Goal: Task Accomplishment & Management: Complete application form

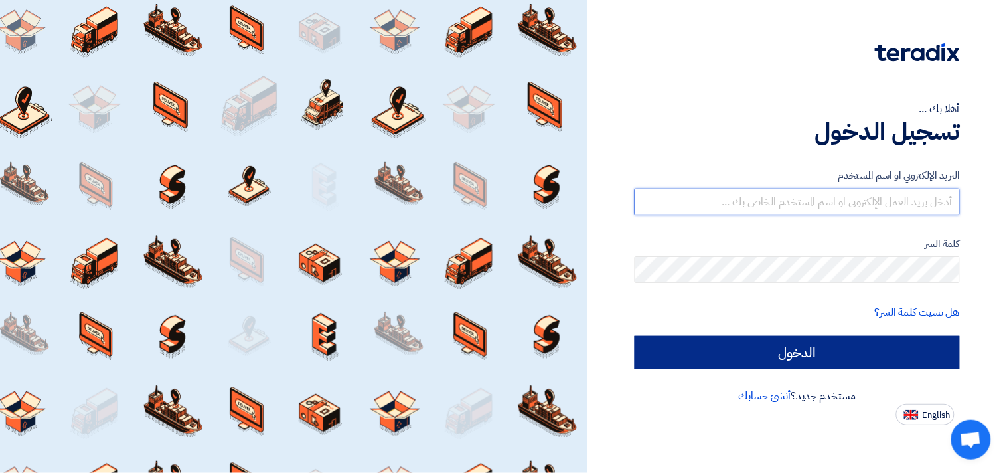
type input "[EMAIL_ADDRESS][DOMAIN_NAME]"
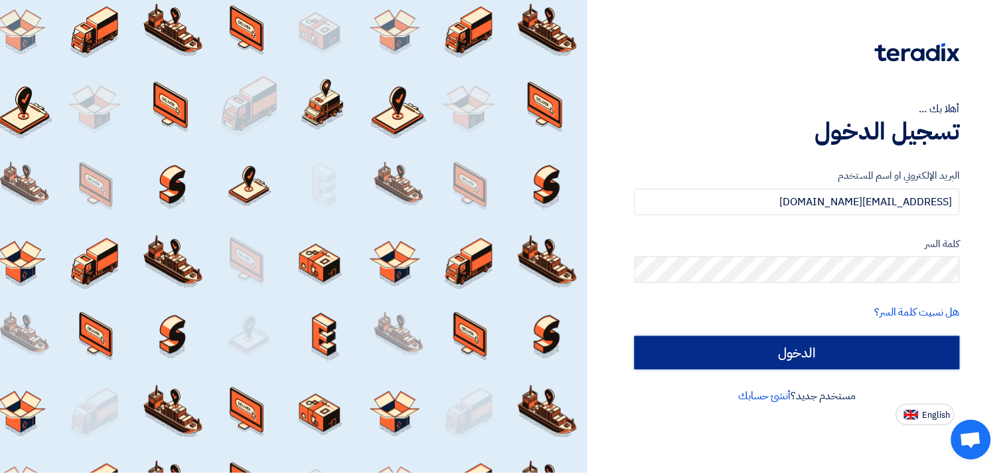
click at [803, 351] on input "الدخول" at bounding box center [797, 352] width 325 height 33
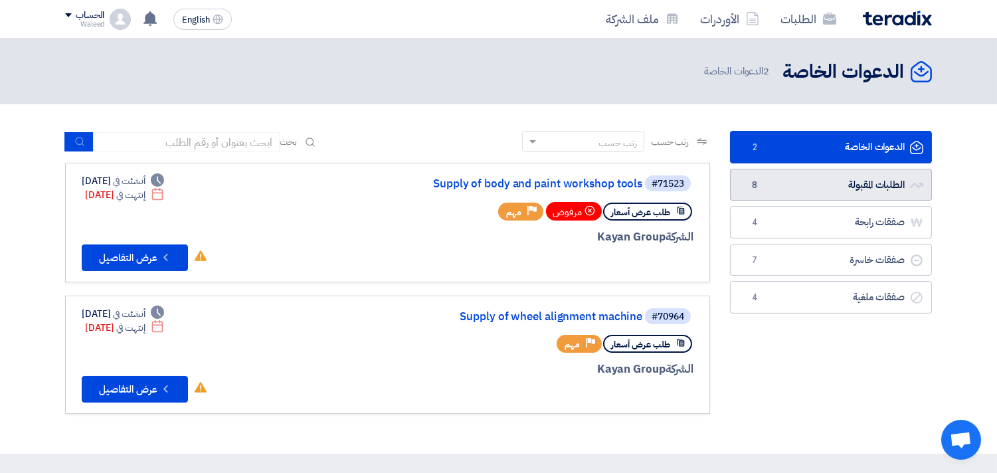
click at [799, 189] on link "الطلبات المقبولة الطلبات المقبولة 8" at bounding box center [831, 185] width 202 height 33
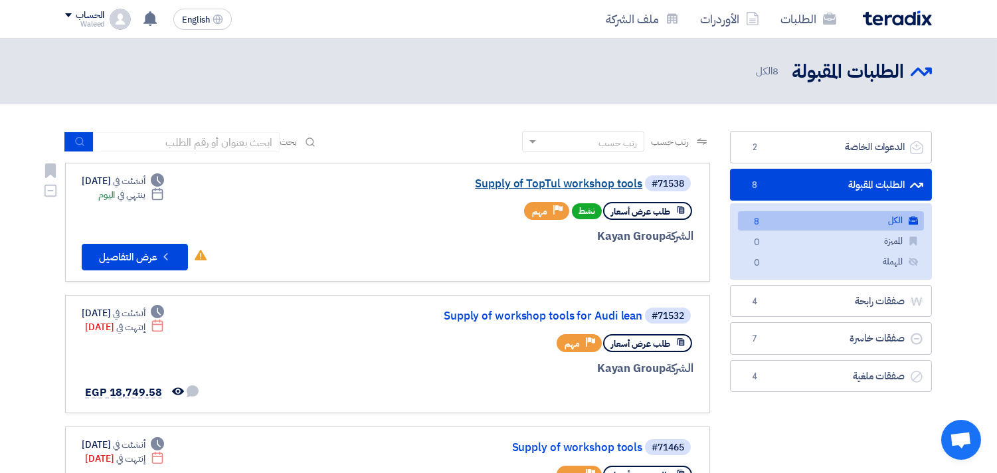
click at [571, 180] on link "Supply of TopTul workshop tools" at bounding box center [509, 184] width 266 height 12
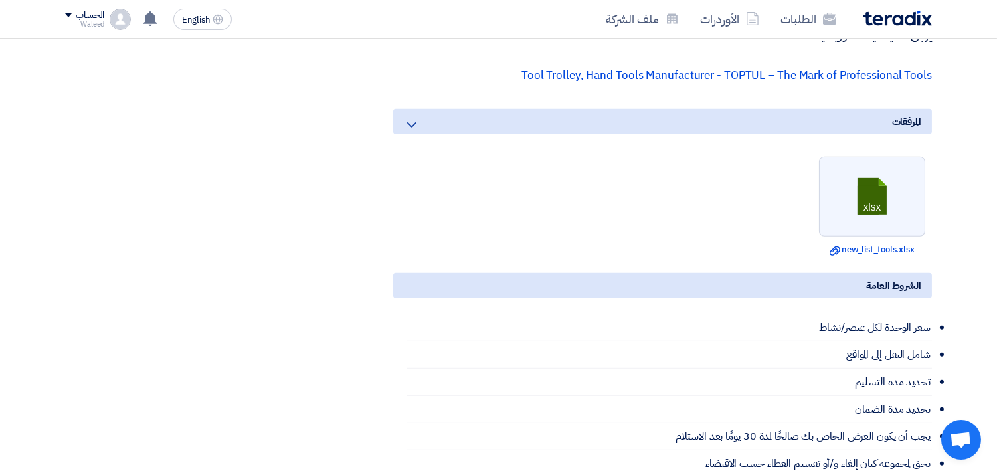
scroll to position [1451, 0]
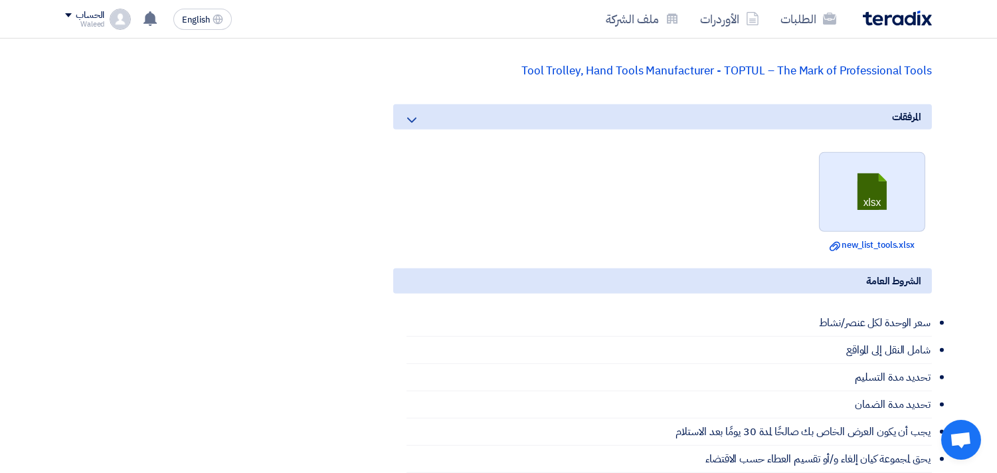
click at [874, 174] on link at bounding box center [872, 193] width 106 height 80
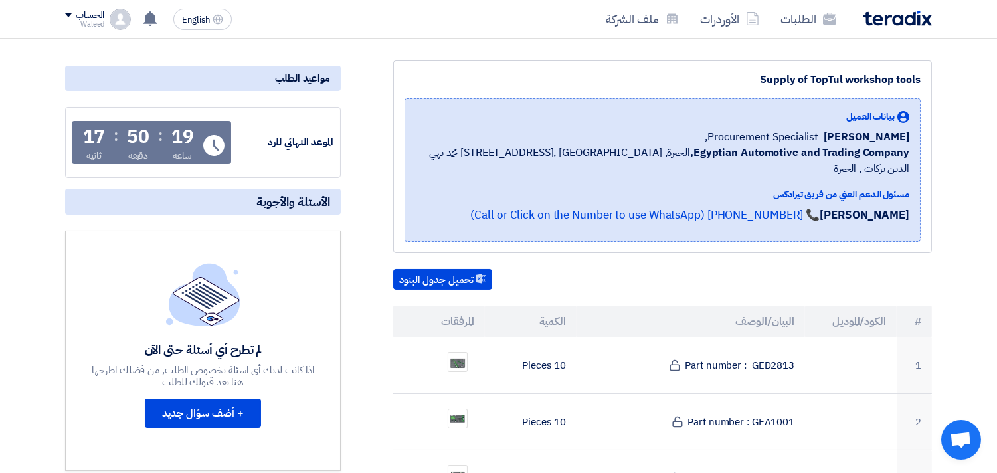
scroll to position [0, 0]
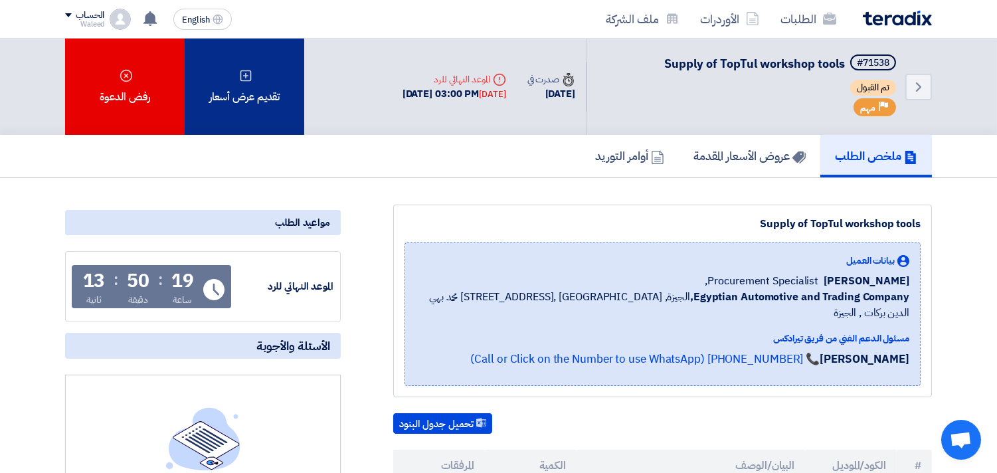
click at [260, 85] on div "تقديم عرض أسعار" at bounding box center [245, 87] width 120 height 96
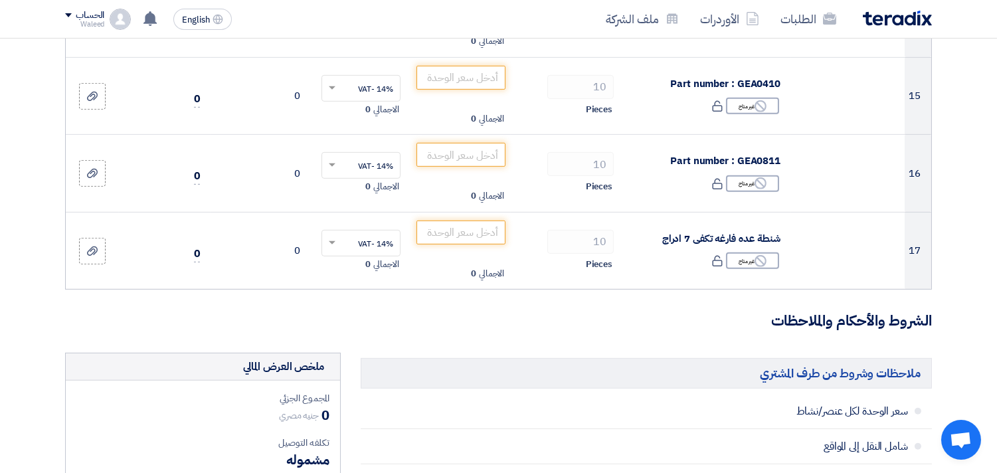
scroll to position [1272, 0]
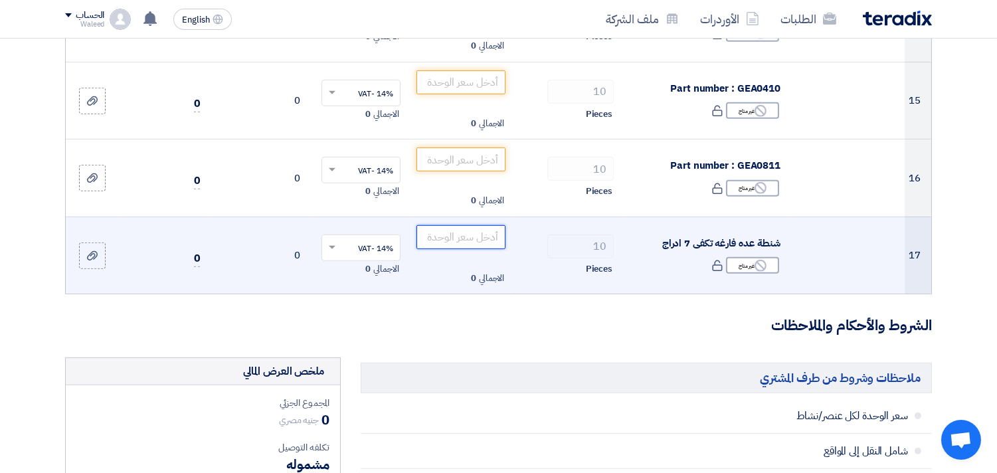
click at [457, 232] on input "number" at bounding box center [461, 237] width 90 height 24
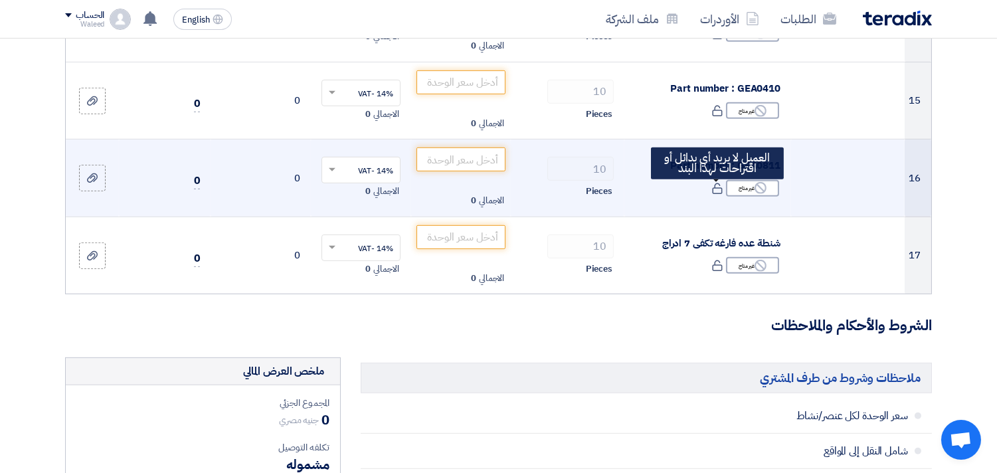
click at [714, 193] on icon at bounding box center [717, 189] width 12 height 12
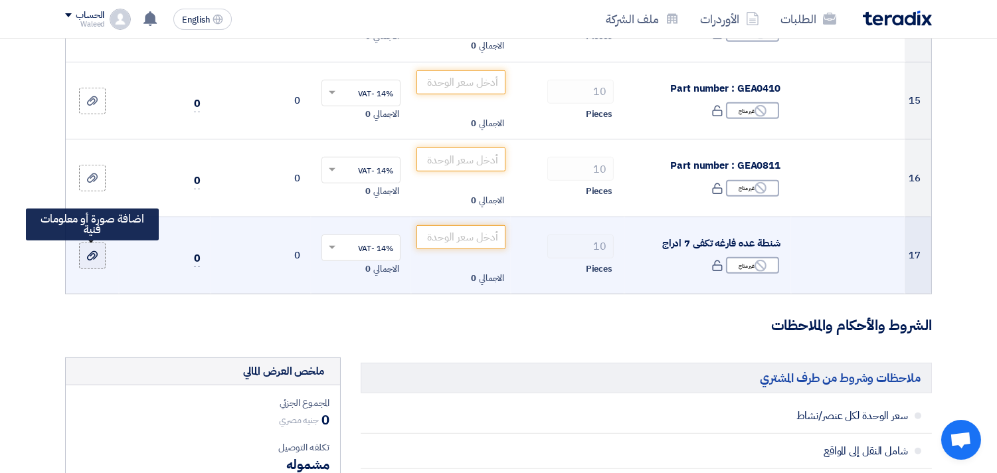
click at [95, 256] on use at bounding box center [92, 255] width 11 height 9
click at [0, 0] on input "file" at bounding box center [0, 0] width 0 height 0
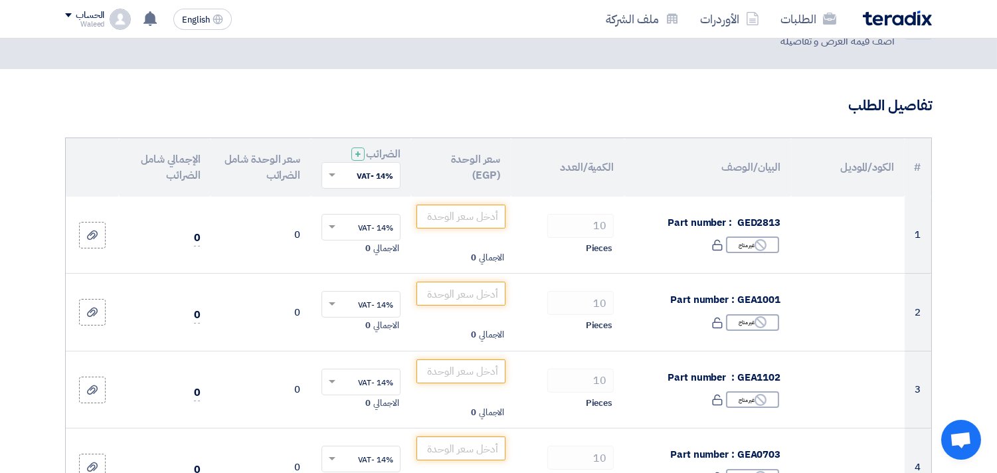
scroll to position [60, 0]
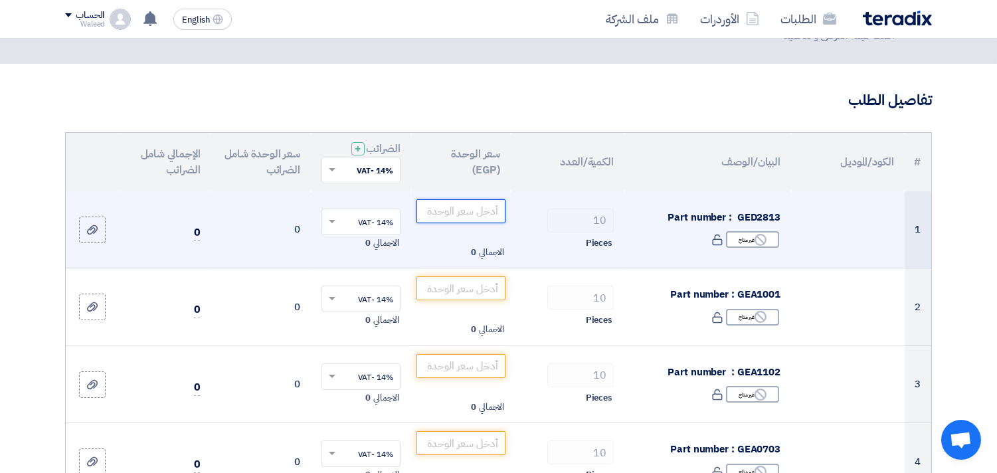
click at [443, 208] on input "number" at bounding box center [461, 211] width 90 height 24
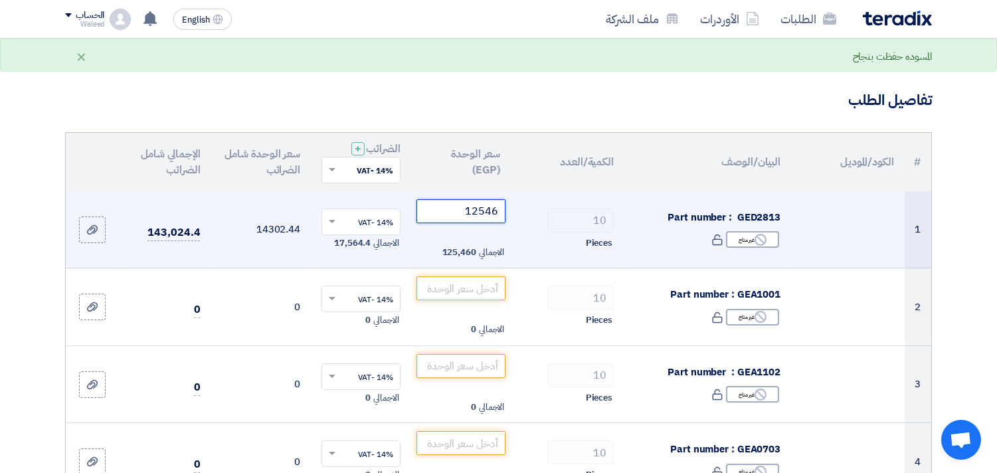
type input "12546"
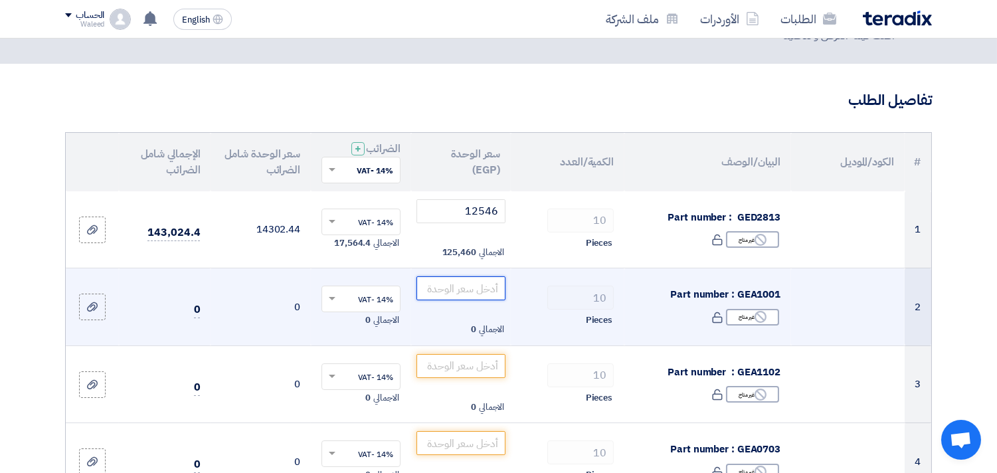
click at [463, 290] on input "number" at bounding box center [461, 288] width 90 height 24
drag, startPoint x: 740, startPoint y: 290, endPoint x: 786, endPoint y: 290, distance: 45.8
click at [786, 290] on td "Part number : GEA1001 Reject غير متاح" at bounding box center [707, 307] width 167 height 78
copy span "GEA1001"
click at [473, 272] on td "الاجمالي 0" at bounding box center [461, 307] width 100 height 78
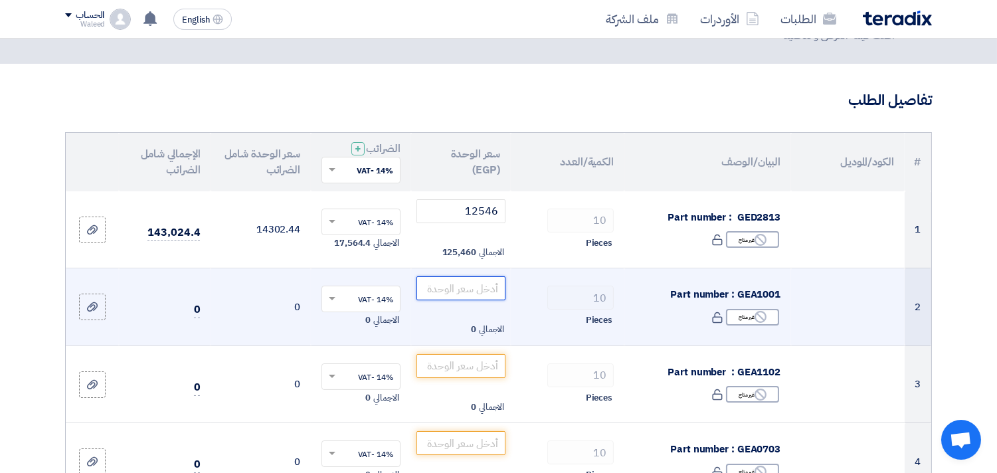
click at [461, 289] on input "number" at bounding box center [461, 288] width 90 height 24
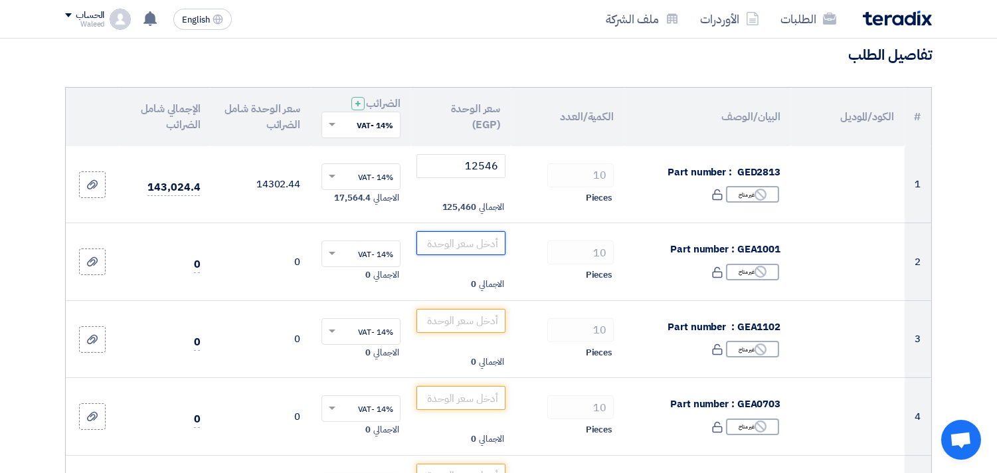
scroll to position [110, 0]
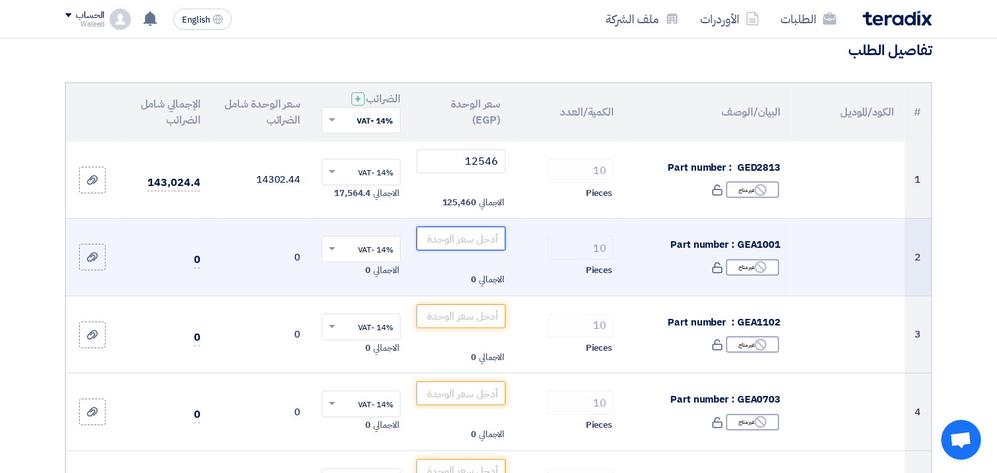
click at [452, 244] on input "number" at bounding box center [461, 238] width 90 height 24
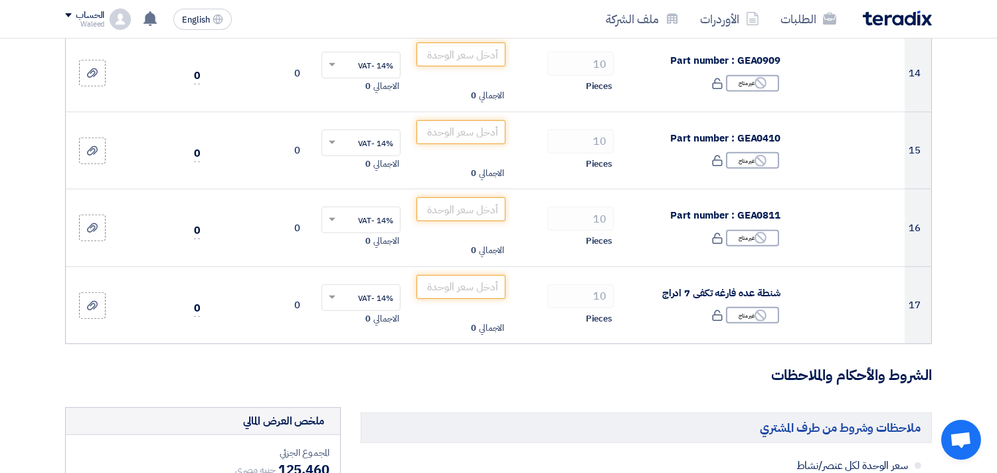
scroll to position [1226, 0]
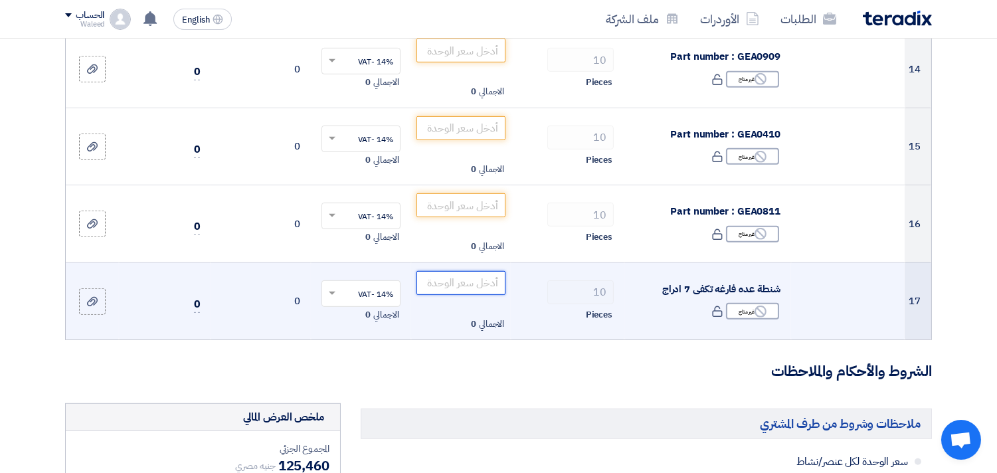
click at [440, 287] on input "number" at bounding box center [461, 283] width 90 height 24
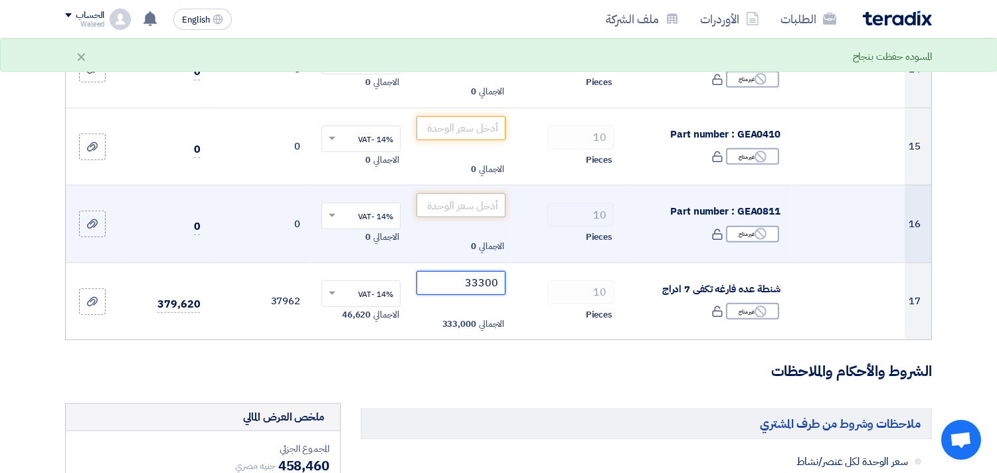
type input "33300"
click at [470, 206] on input "number" at bounding box center [461, 205] width 90 height 24
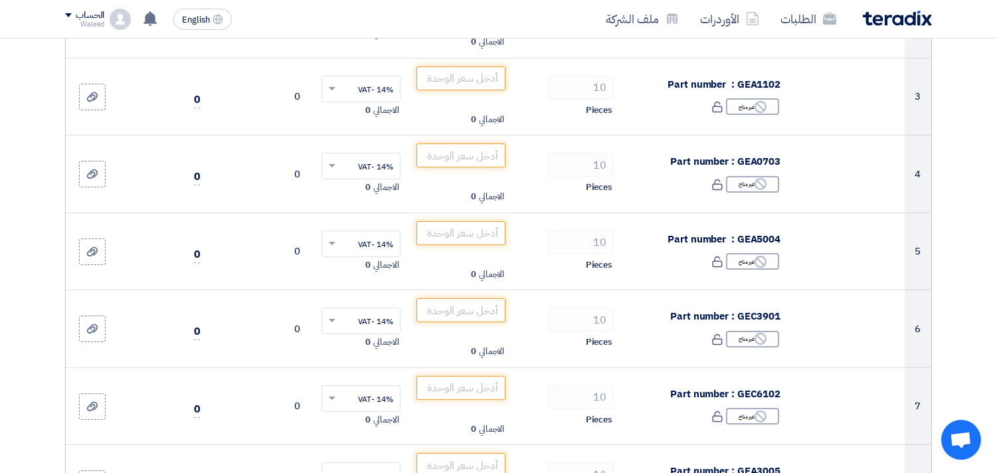
scroll to position [0, 0]
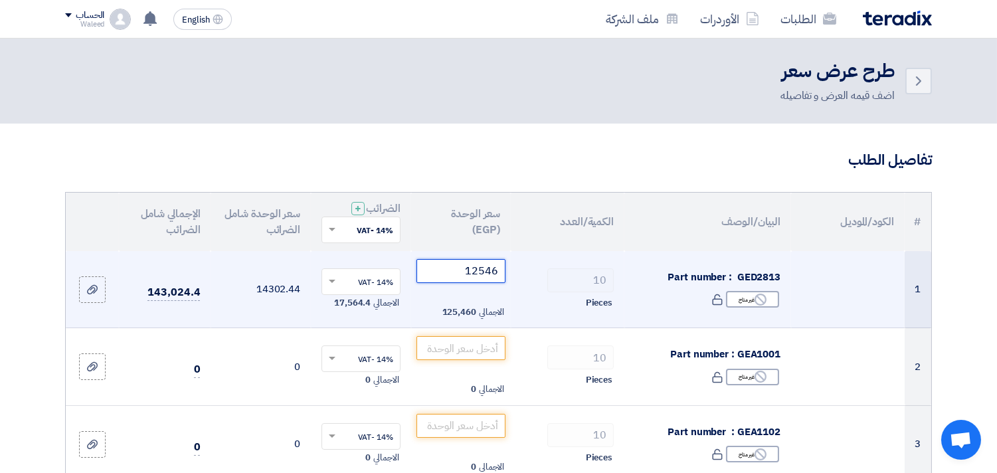
click at [456, 276] on input "12546" at bounding box center [461, 271] width 90 height 24
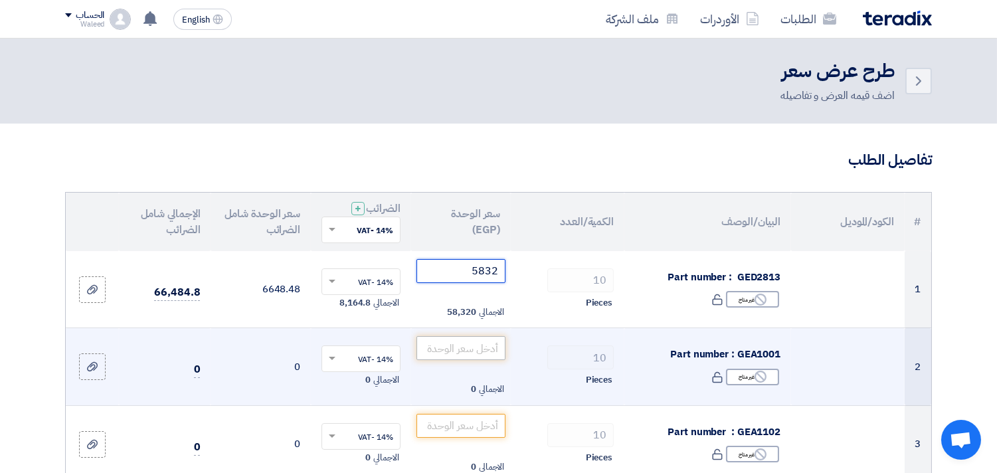
type input "5832"
click at [449, 355] on input "number" at bounding box center [461, 348] width 90 height 24
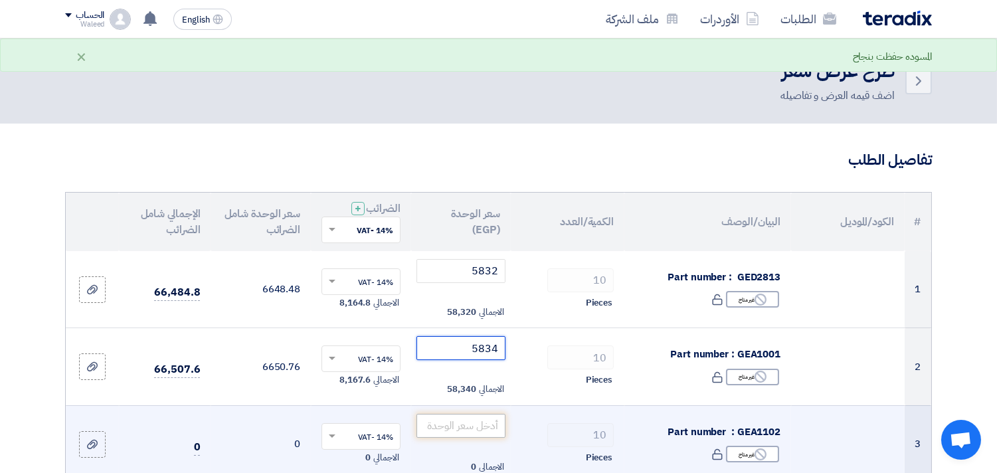
type input "5834"
click at [443, 426] on input "number" at bounding box center [461, 426] width 90 height 24
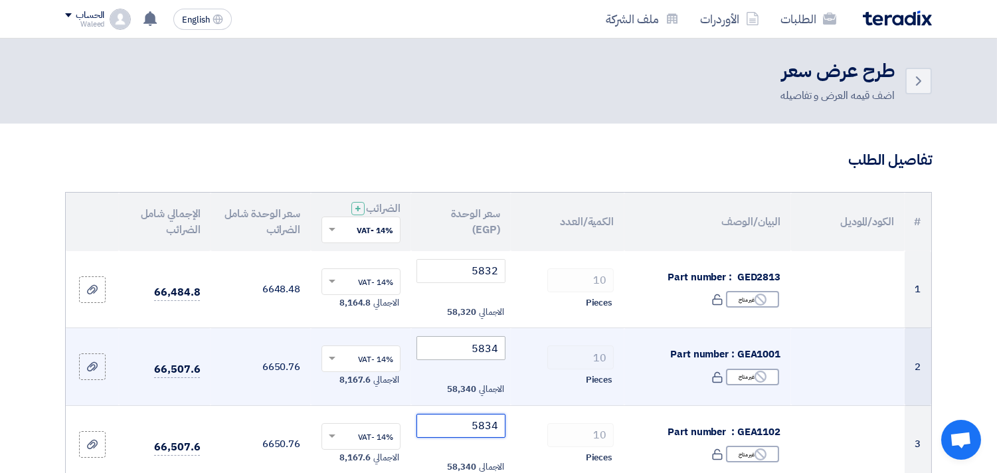
type input "5834"
drag, startPoint x: 491, startPoint y: 352, endPoint x: 501, endPoint y: 352, distance: 9.3
click at [501, 352] on input "5834" at bounding box center [461, 348] width 90 height 24
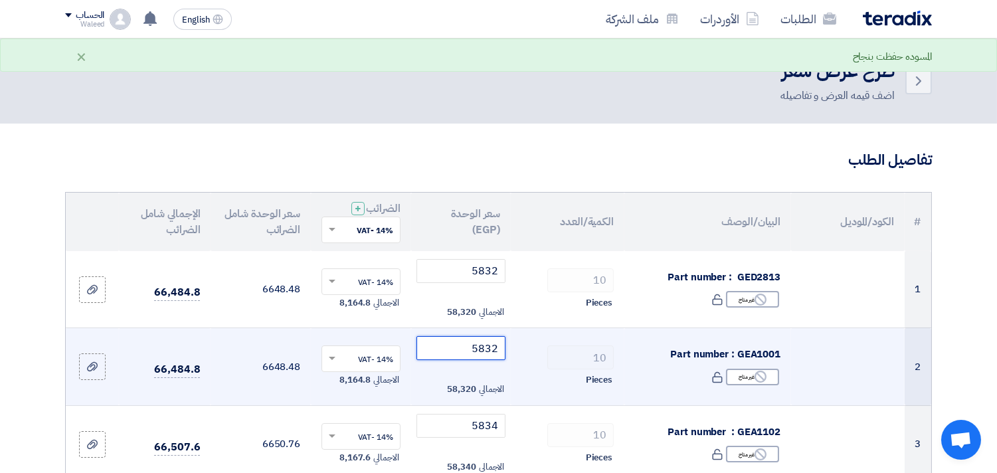
click at [465, 349] on input "5832" at bounding box center [461, 348] width 90 height 24
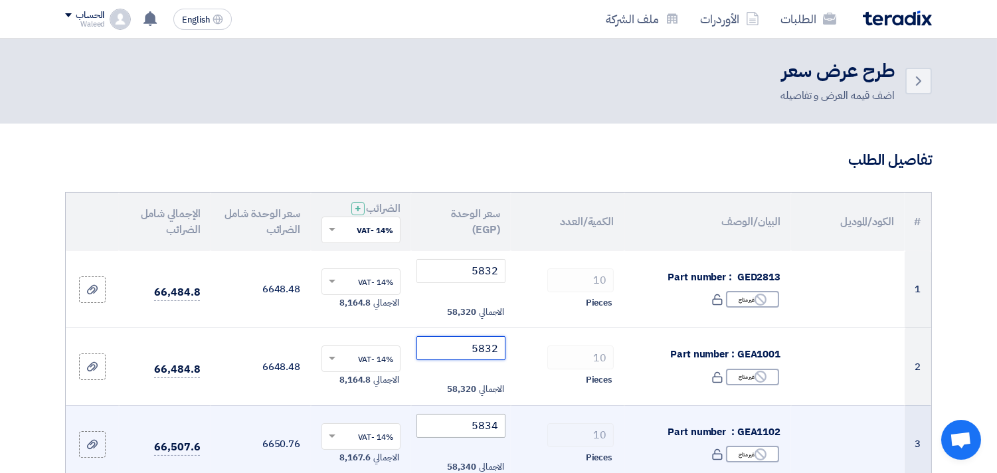
type input "5832"
click at [470, 426] on input "5834" at bounding box center [461, 426] width 90 height 24
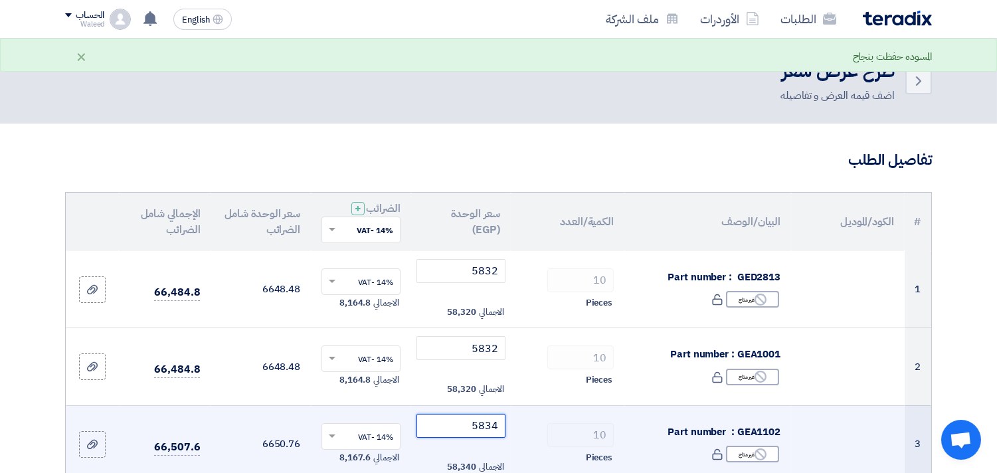
paste input "2"
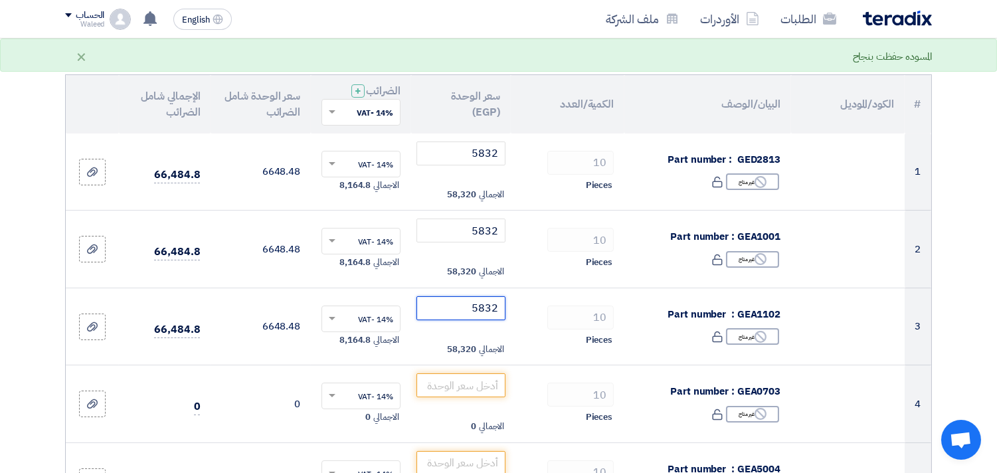
scroll to position [147, 0]
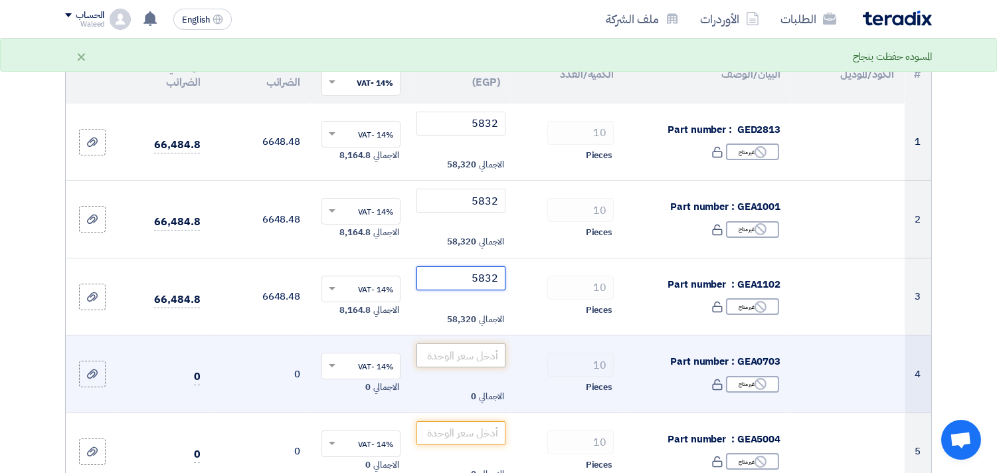
type input "5832"
click at [454, 359] on input "number" at bounding box center [461, 355] width 90 height 24
paste input "5832"
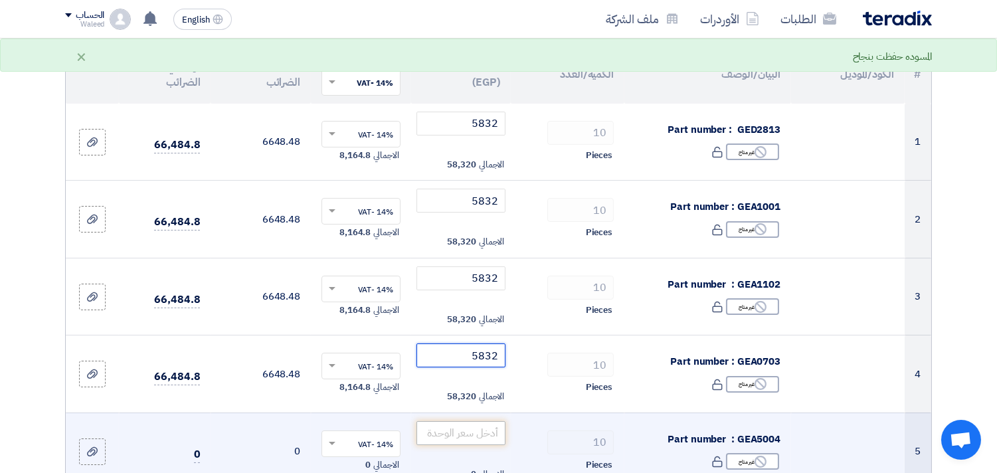
type input "5832"
click at [457, 434] on input "number" at bounding box center [461, 433] width 90 height 24
paste input "5832"
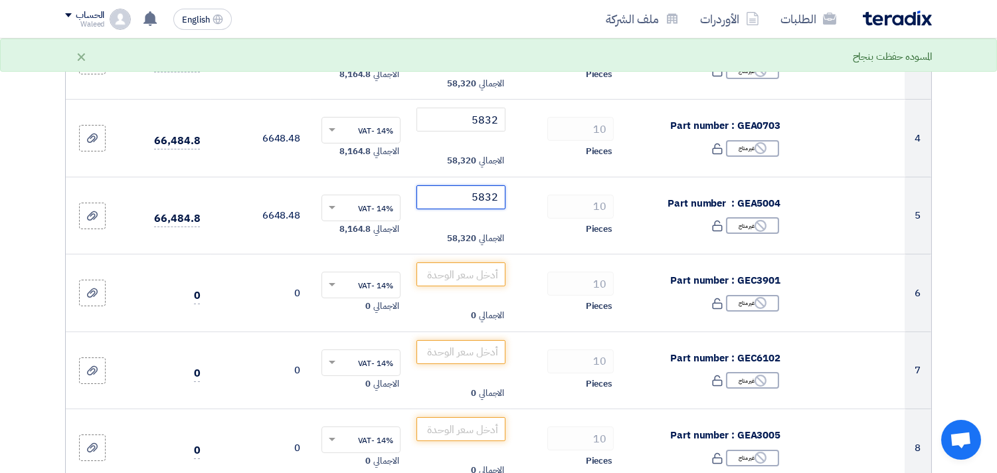
scroll to position [403, 0]
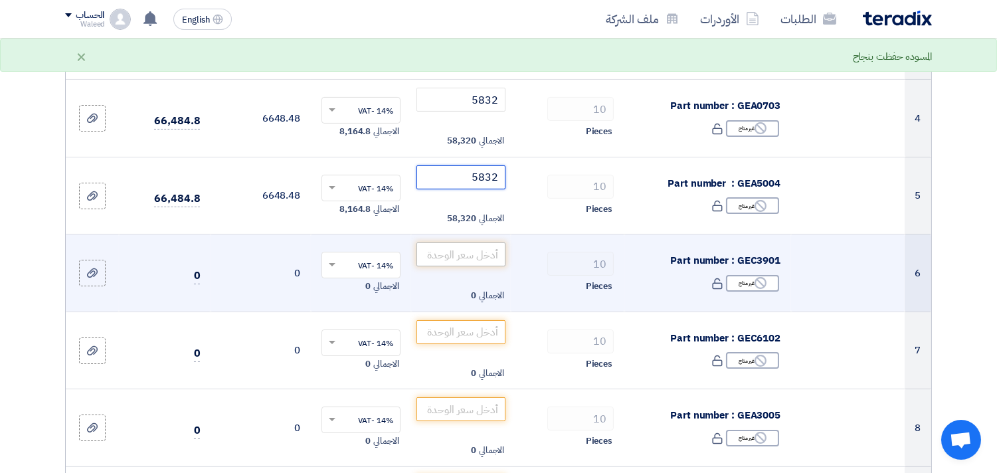
type input "5832"
click at [454, 262] on input "number" at bounding box center [461, 254] width 90 height 24
paste input "5832"
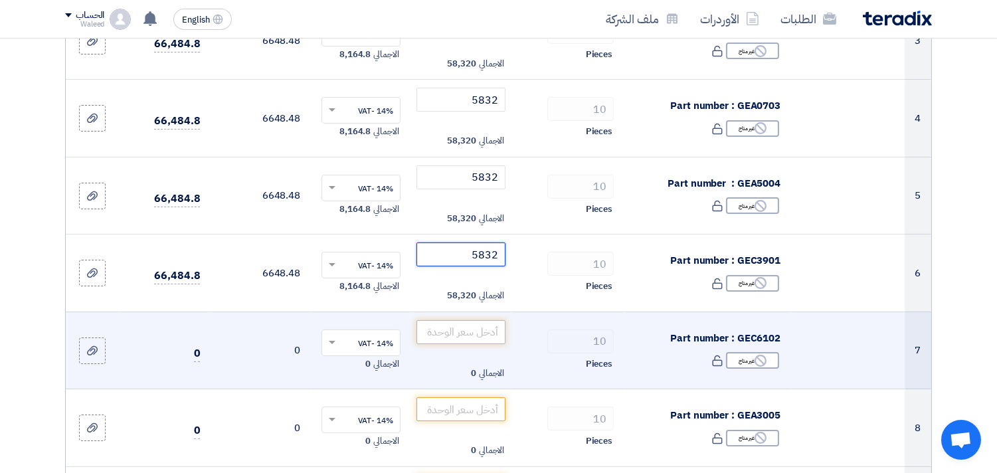
type input "5832"
click at [444, 329] on input "number" at bounding box center [461, 332] width 90 height 24
paste input "5832"
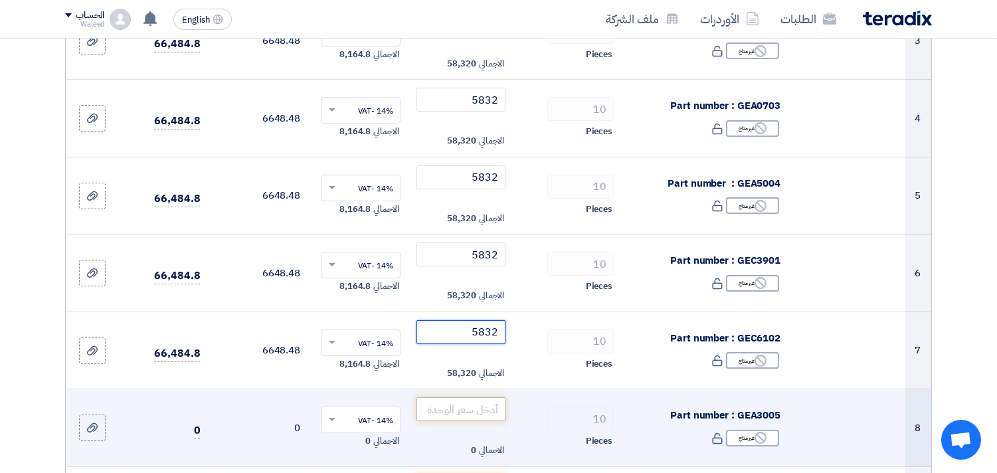
type input "5832"
click at [445, 403] on input "number" at bounding box center [461, 409] width 90 height 24
paste input "5832"
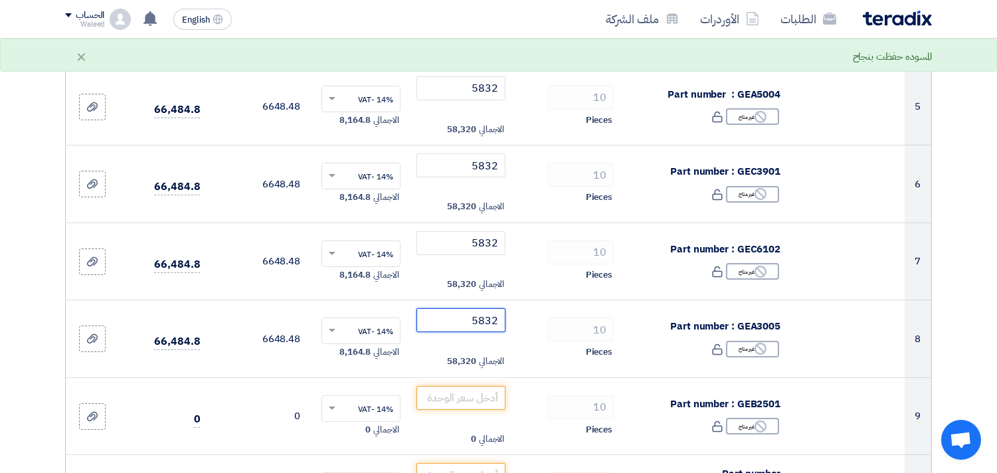
scroll to position [521, 0]
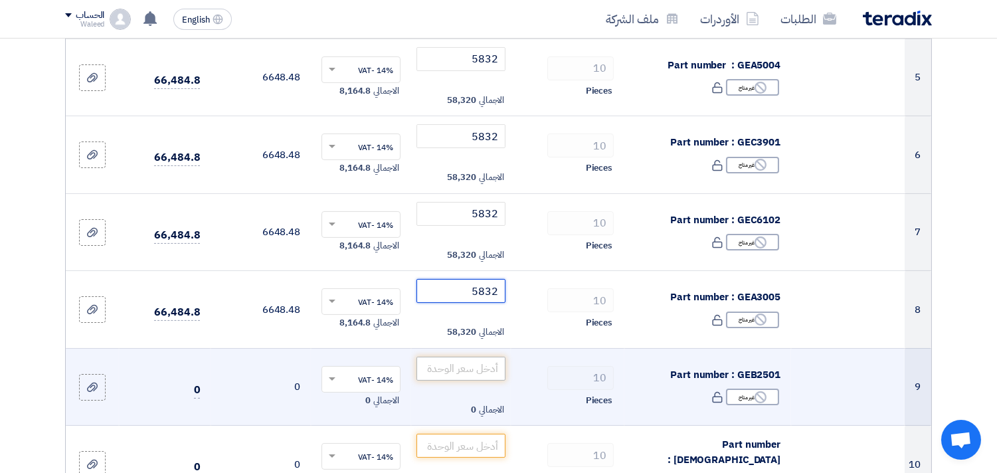
type input "5832"
click at [445, 371] on input "number" at bounding box center [461, 369] width 90 height 24
paste input "5832"
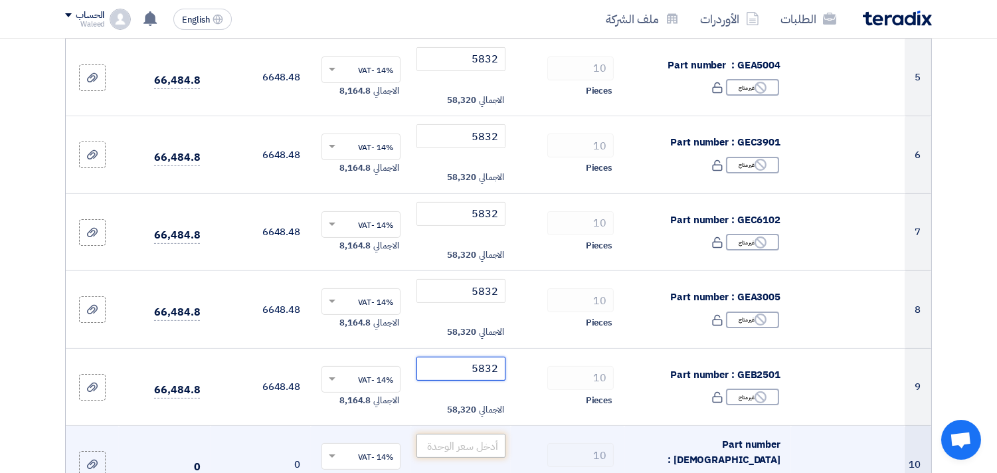
type input "5832"
click at [459, 446] on input "number" at bounding box center [461, 446] width 90 height 24
paste input "5832"
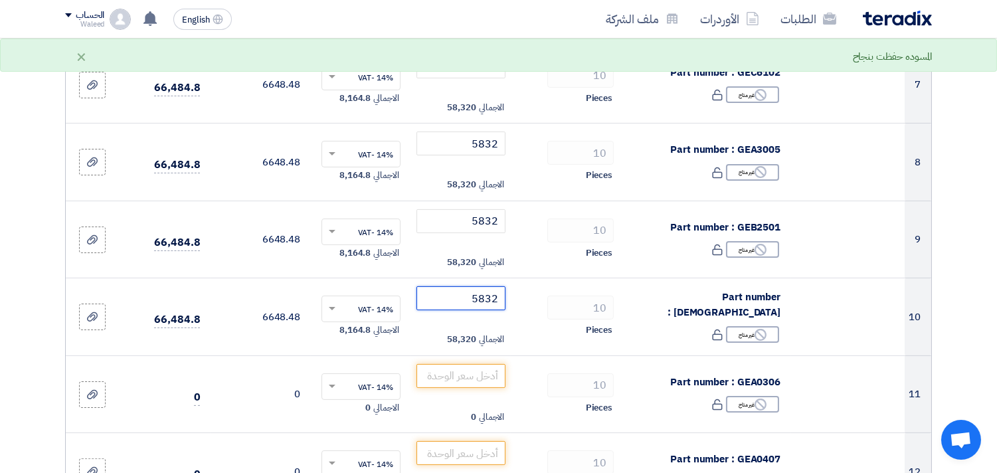
scroll to position [699, 0]
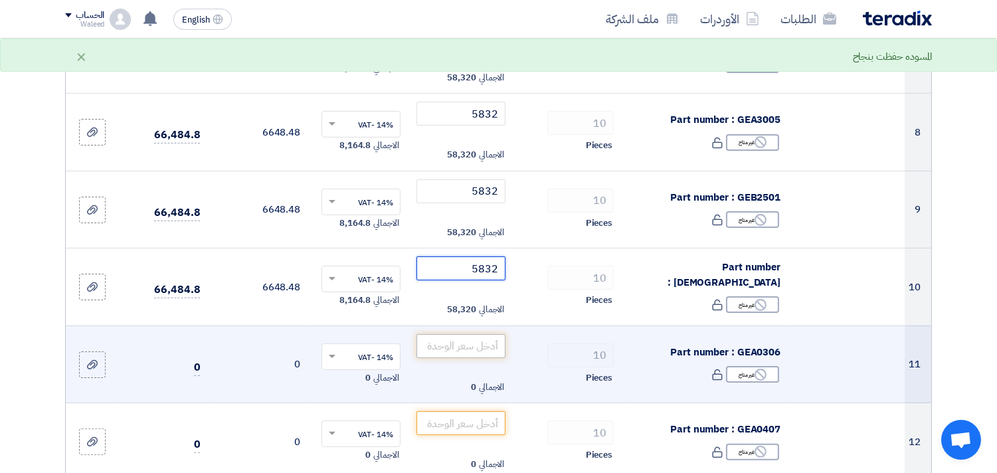
type input "5832"
click at [437, 347] on input "number" at bounding box center [461, 346] width 90 height 24
type input "5"
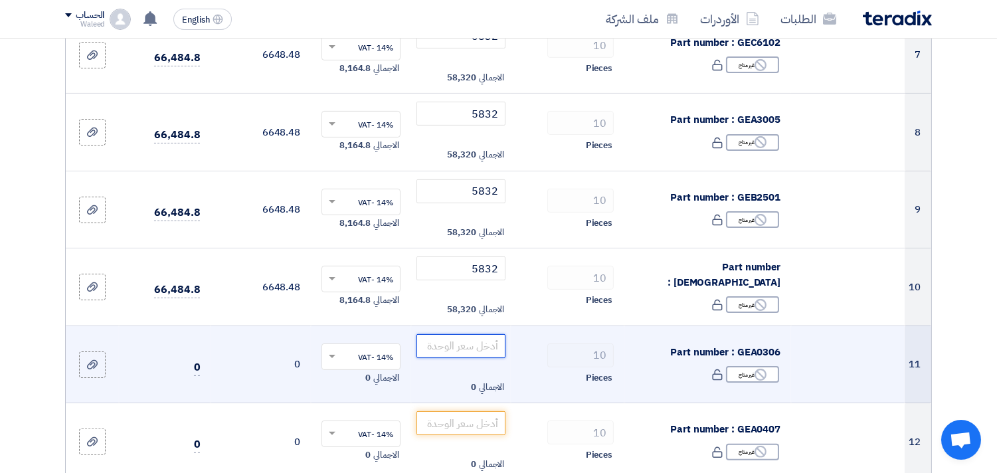
paste input "5832"
click at [437, 347] on input "5832" at bounding box center [461, 346] width 90 height 24
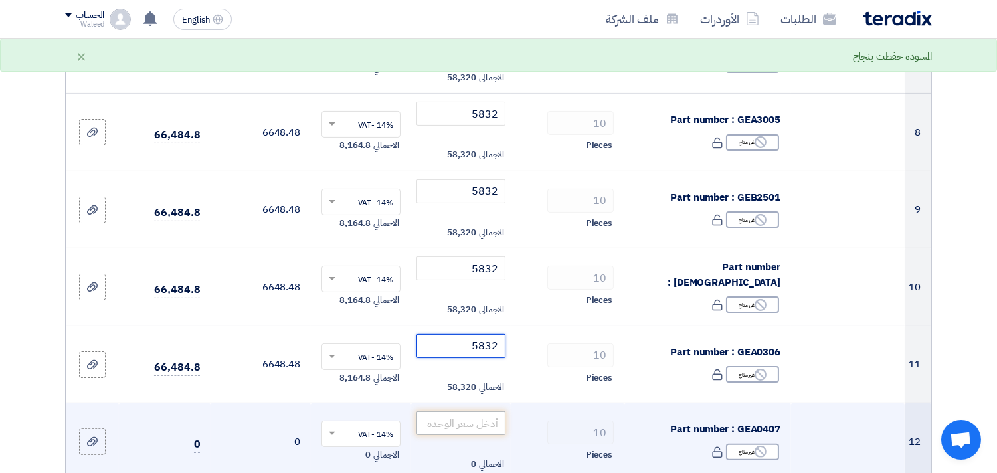
type input "5832"
click at [441, 426] on input "number" at bounding box center [461, 423] width 90 height 24
paste input "5832"
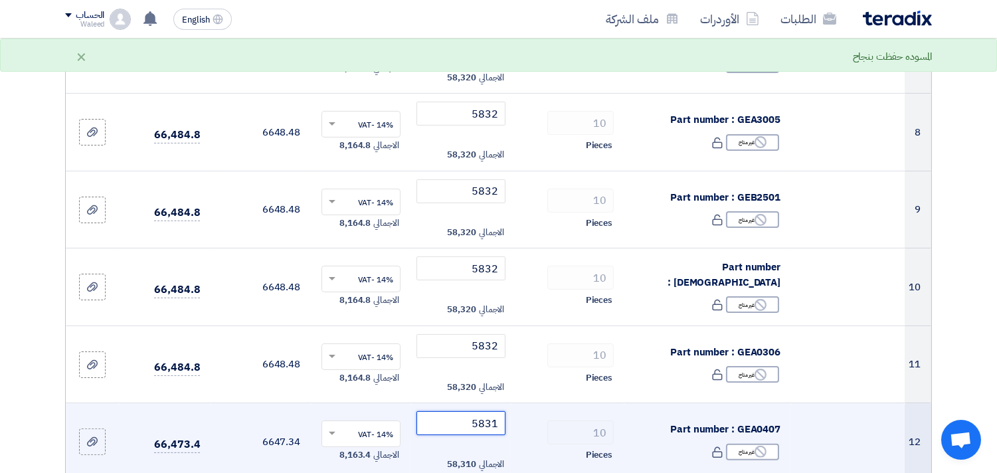
type input "5832"
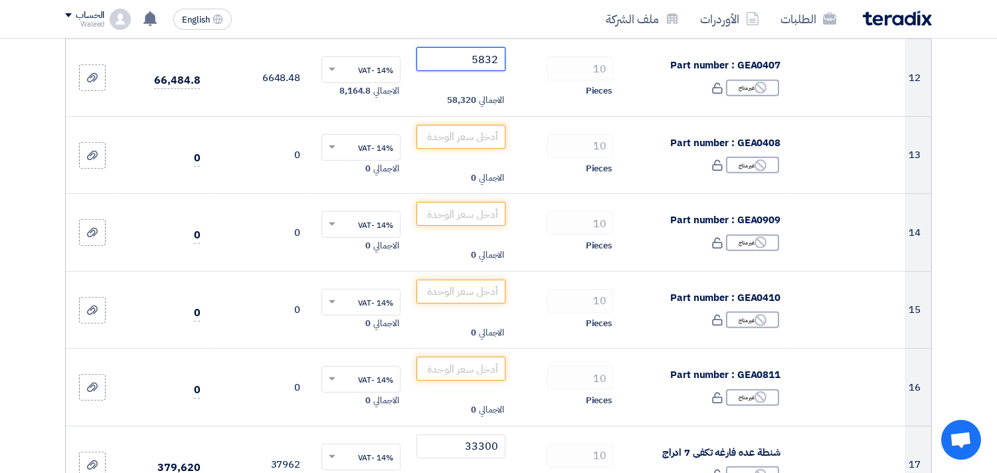
scroll to position [1072, 0]
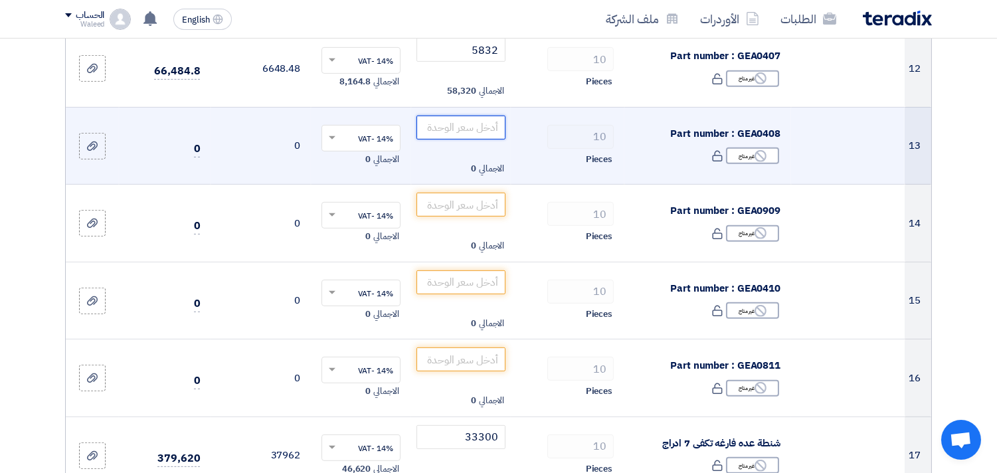
click at [454, 127] on input "number" at bounding box center [461, 128] width 90 height 24
paste input "5832"
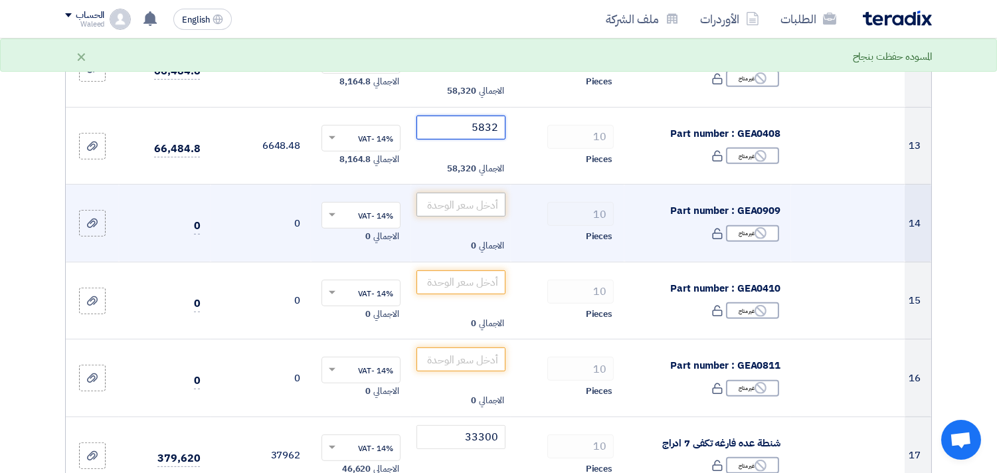
type input "5832"
click at [443, 200] on input "number" at bounding box center [461, 205] width 90 height 24
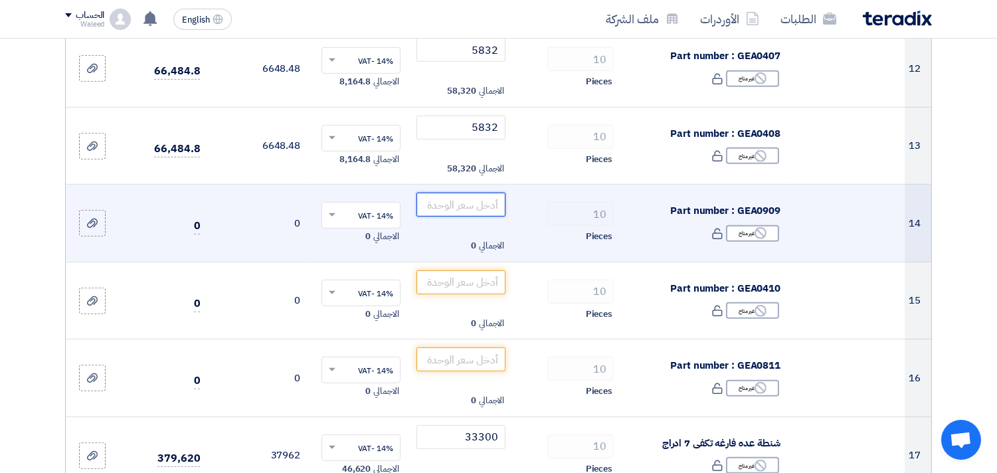
paste input "5832"
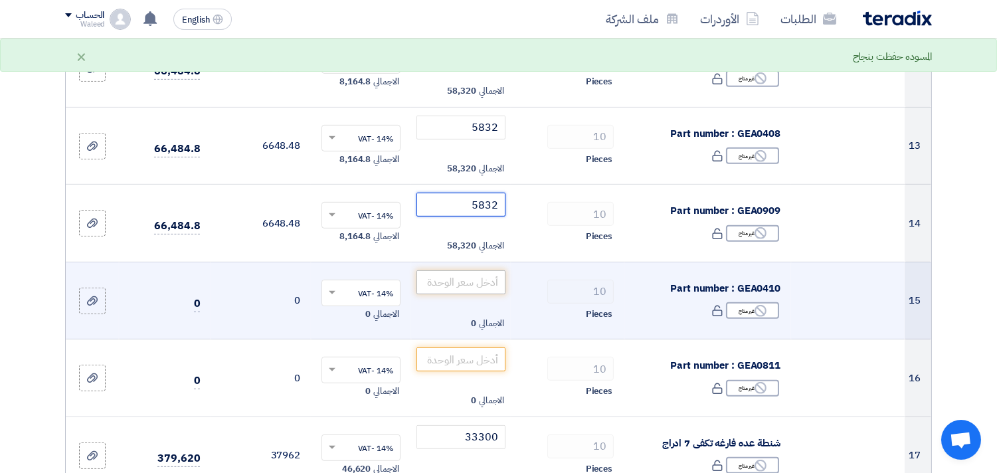
type input "5832"
click at [459, 282] on input "number" at bounding box center [461, 282] width 90 height 24
paste input "5832"
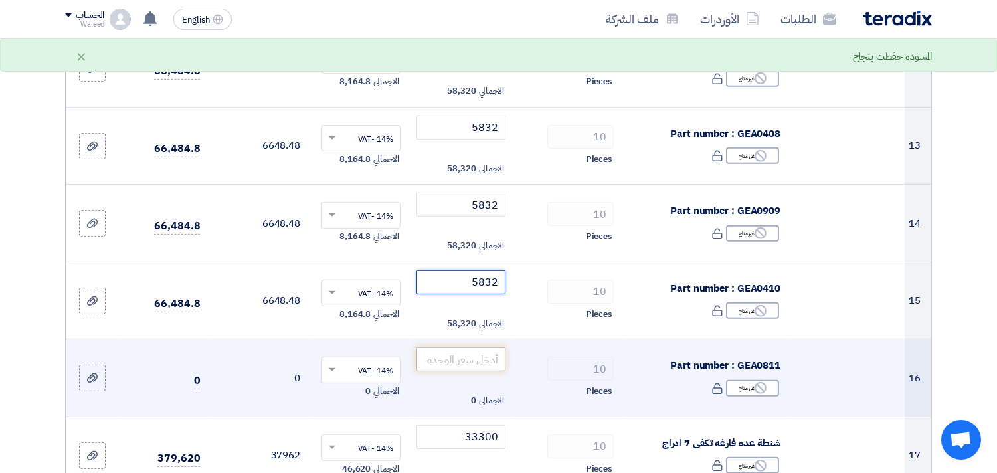
type input "5832"
click at [463, 365] on input "number" at bounding box center [461, 359] width 90 height 24
paste input "5832"
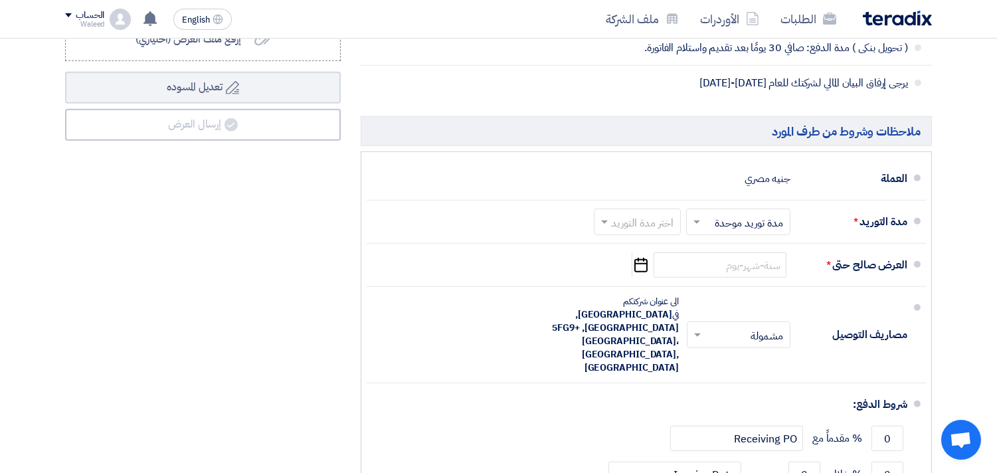
scroll to position [1896, 0]
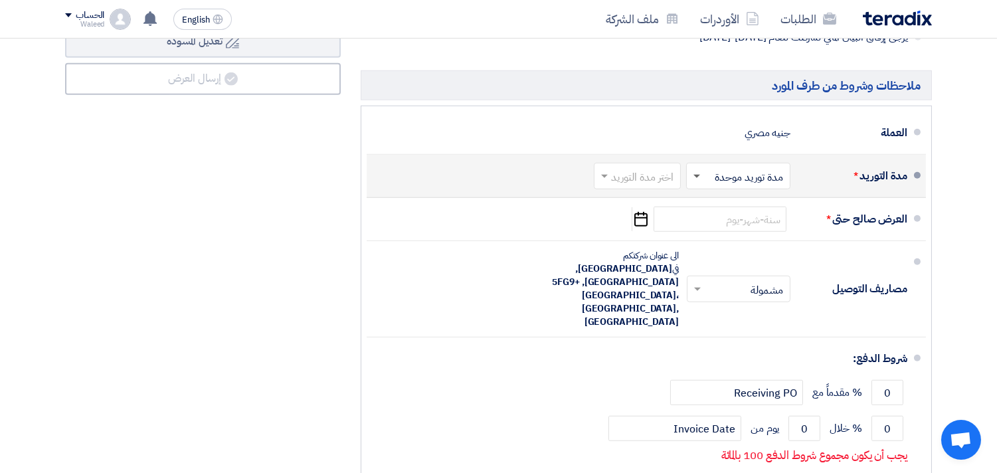
type input "5832"
click at [696, 177] on span at bounding box center [696, 176] width 7 height 3
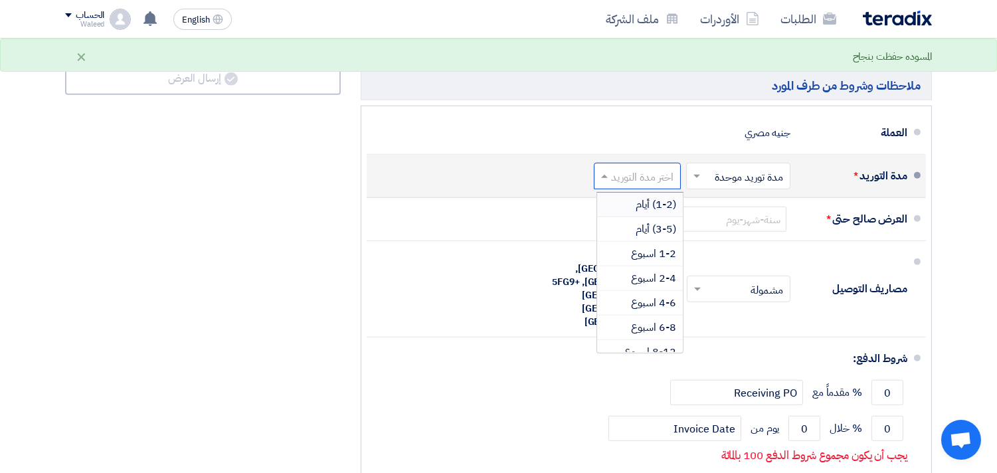
click at [633, 177] on input "text" at bounding box center [634, 177] width 80 height 19
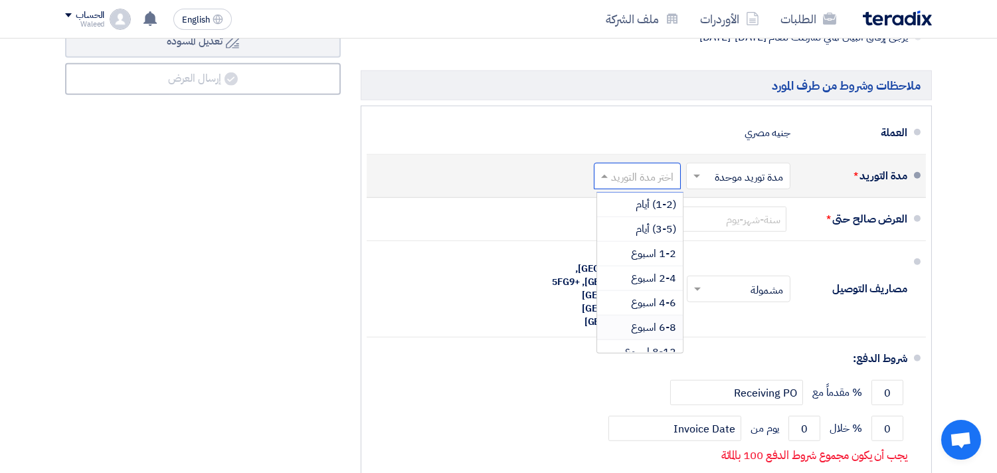
click at [637, 329] on span "6-8 اسبوع" at bounding box center [653, 327] width 45 height 16
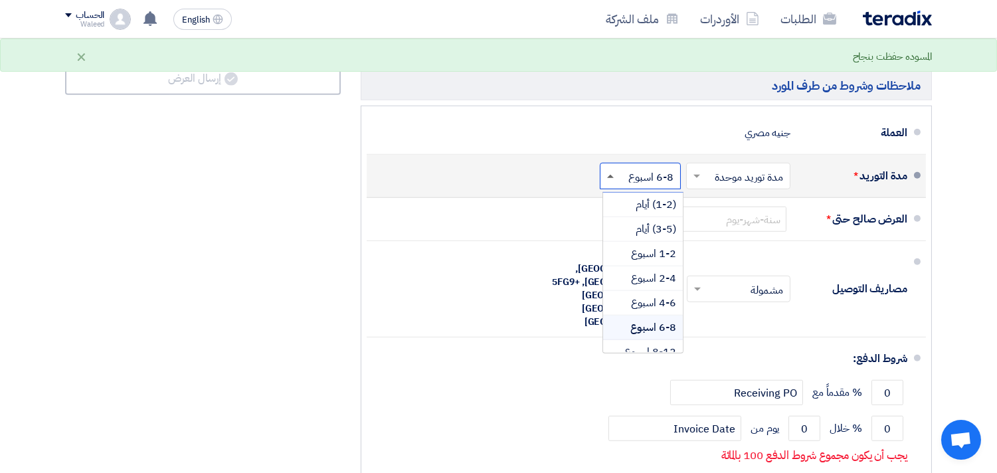
click at [610, 177] on span at bounding box center [610, 176] width 7 height 3
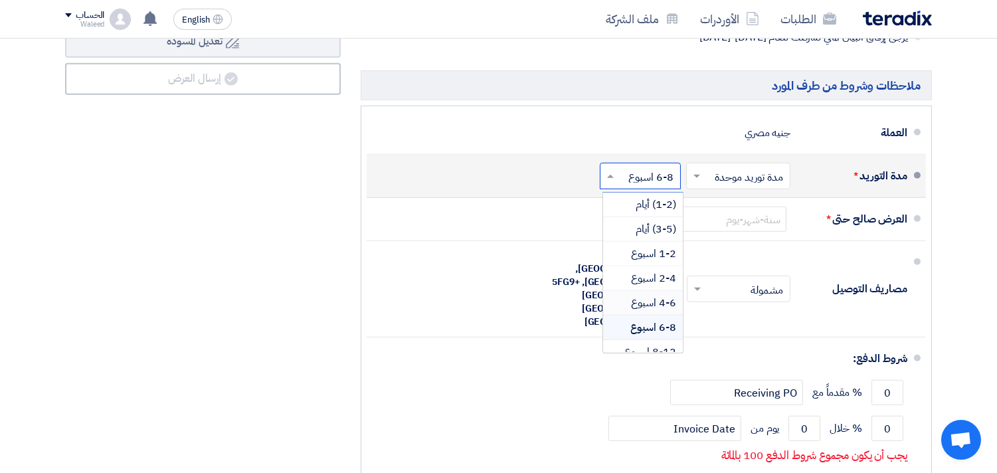
click at [644, 304] on span "4-6 اسبوع" at bounding box center [653, 303] width 45 height 16
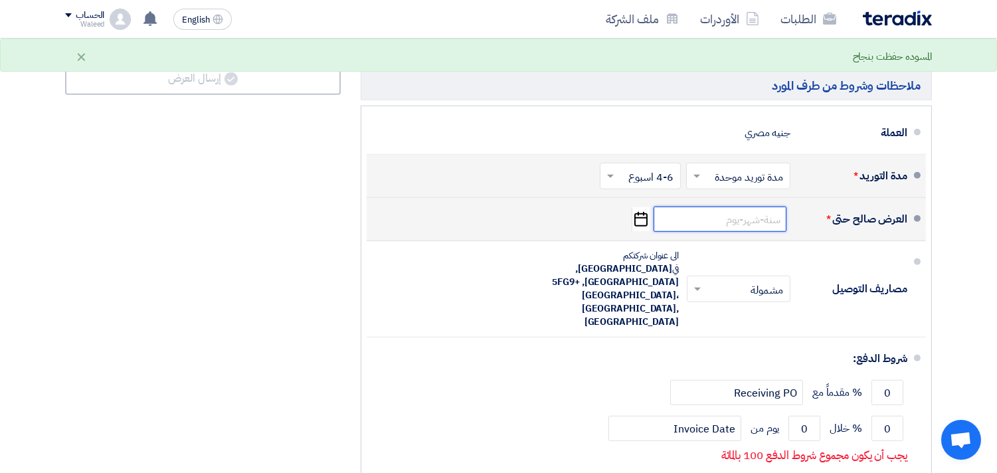
click at [712, 223] on input at bounding box center [719, 219] width 133 height 25
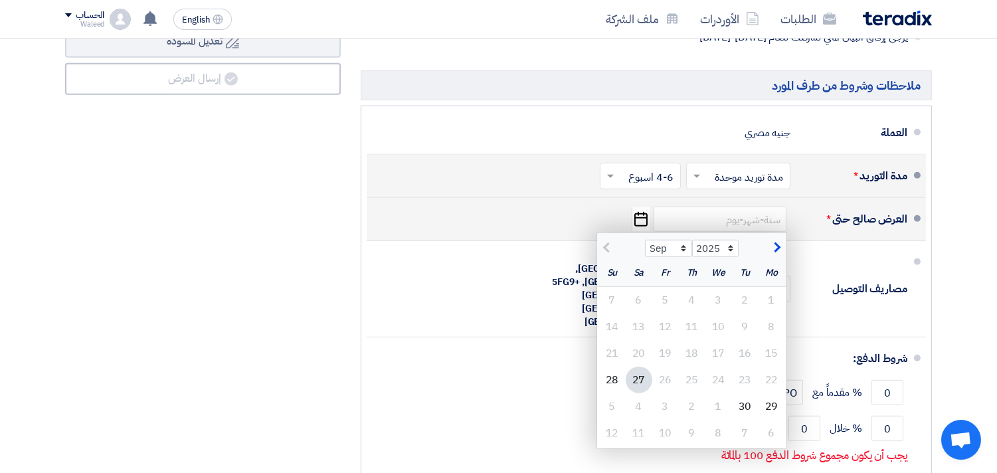
click at [603, 249] on div at bounding box center [621, 246] width 48 height 13
click at [777, 253] on span "button" at bounding box center [775, 247] width 7 height 15
select select "10"
click at [767, 406] on div "27" at bounding box center [771, 406] width 27 height 27
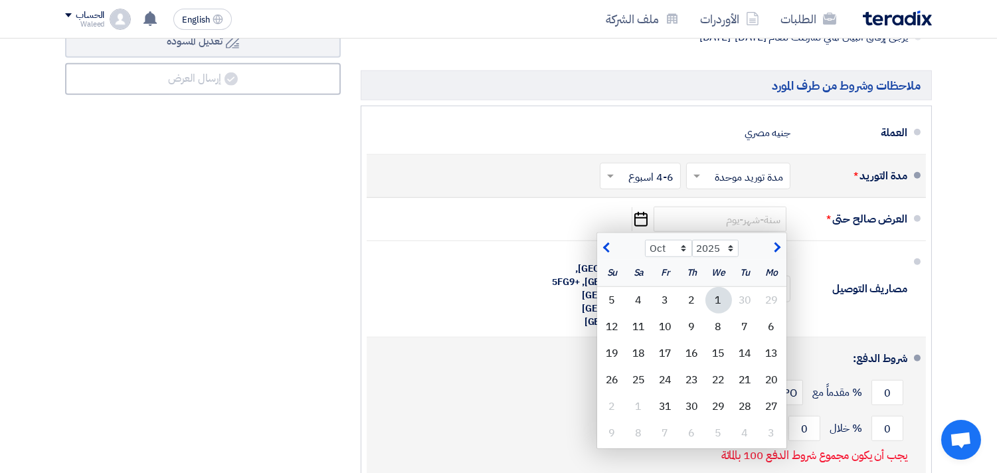
type input "[DATE]"
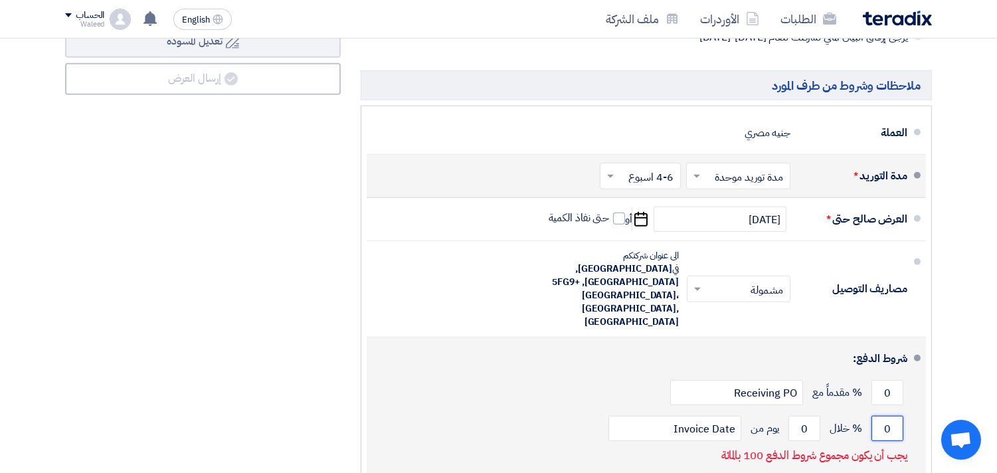
click at [882, 416] on input "0" at bounding box center [887, 428] width 32 height 25
drag, startPoint x: 882, startPoint y: 404, endPoint x: 895, endPoint y: 404, distance: 13.3
click at [895, 416] on input "0" at bounding box center [887, 428] width 32 height 25
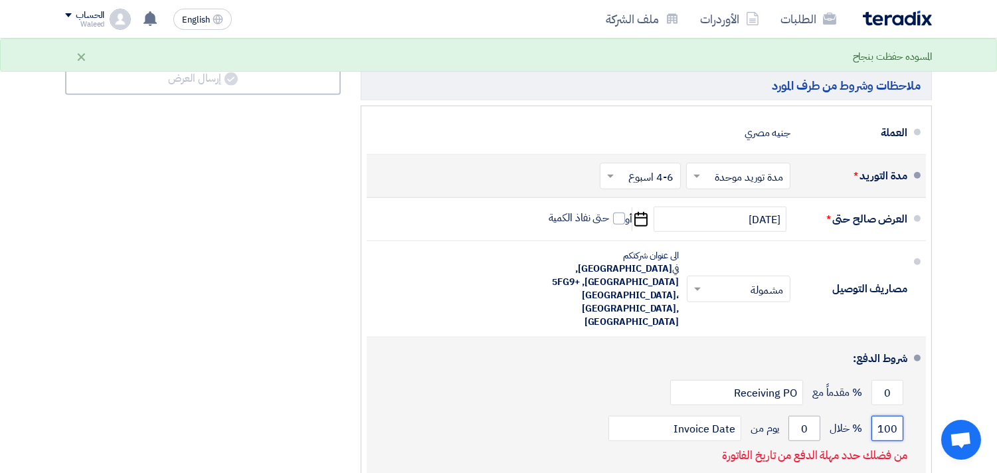
type input "100"
drag, startPoint x: 799, startPoint y: 403, endPoint x: 808, endPoint y: 405, distance: 8.9
click at [808, 416] on input "0" at bounding box center [804, 428] width 32 height 25
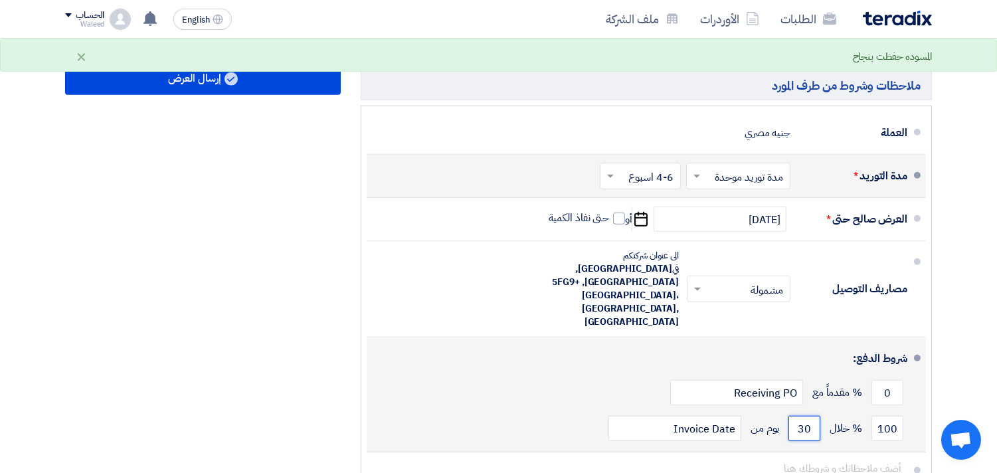
type input "30"
click at [65, 26] on button "Draft تعديل المسوده" at bounding box center [203, 42] width 276 height 32
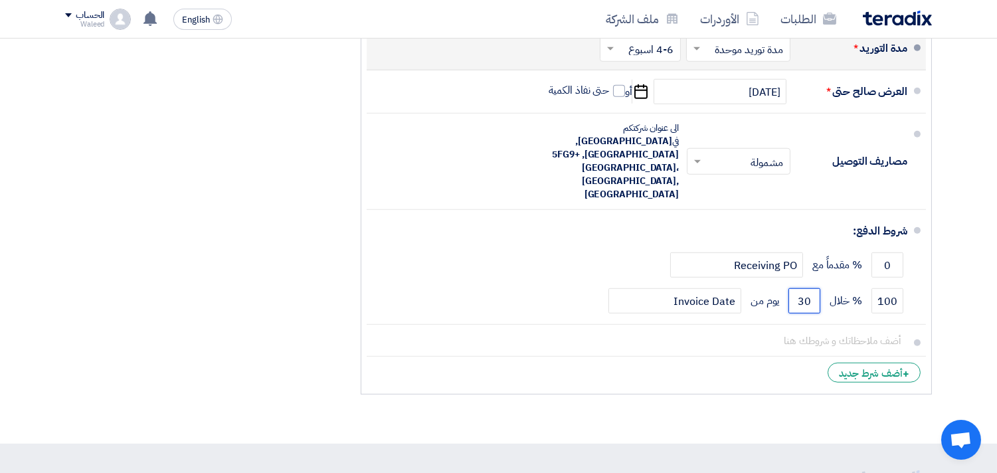
scroll to position [2074, 0]
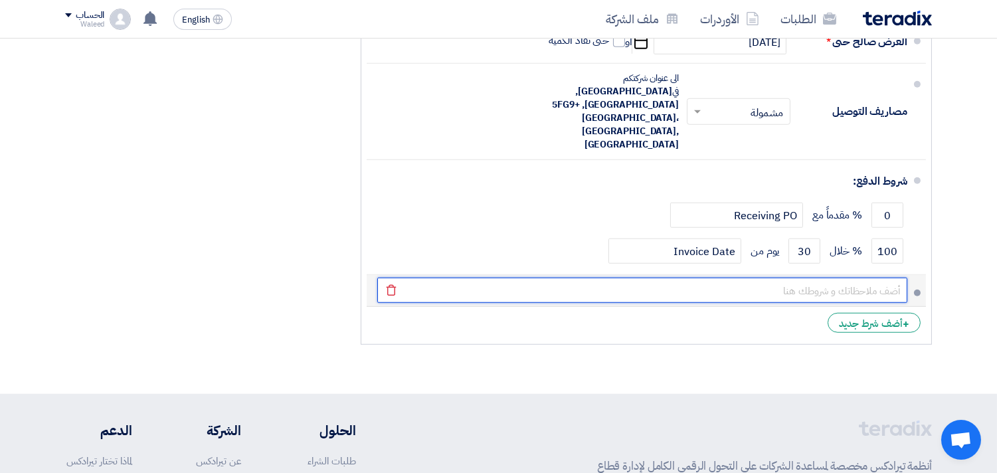
click at [832, 278] on input "text" at bounding box center [642, 290] width 530 height 25
type input "i"
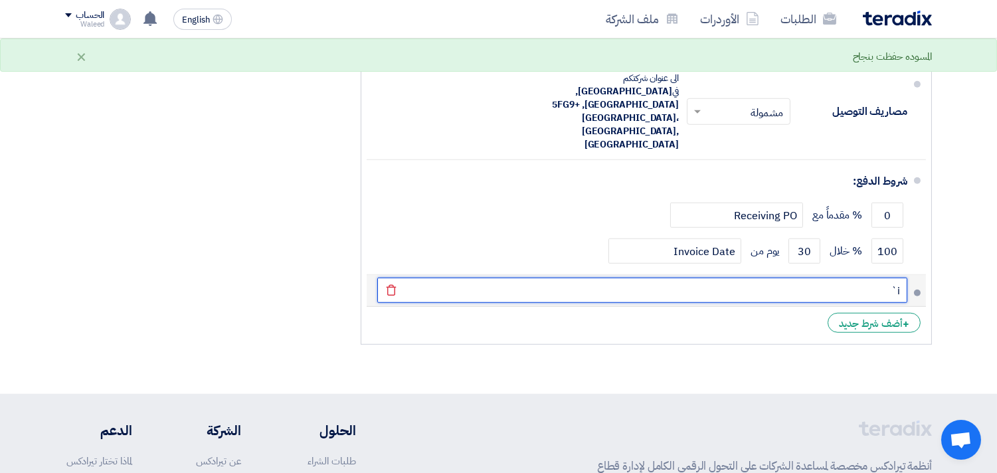
type input "i"
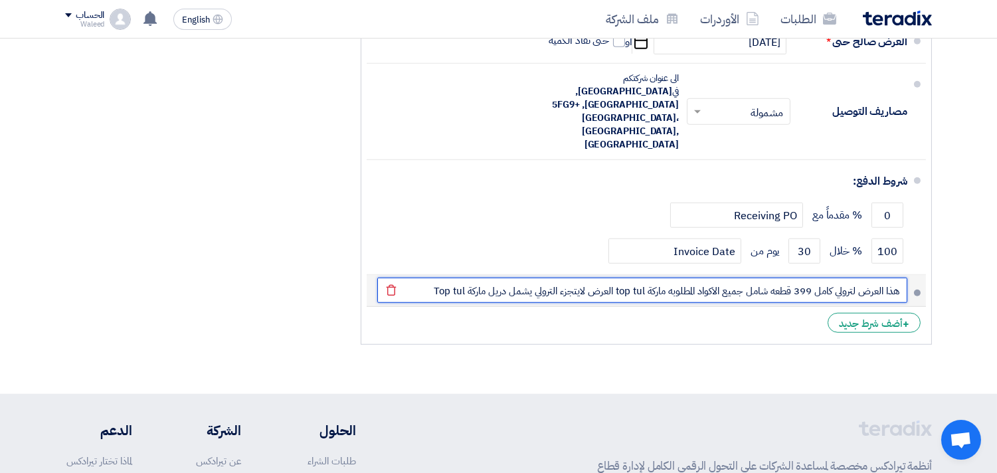
click at [489, 278] on input "هذا العرض لترولي كامل 399 قطعه شامل جميع الاكواد المطلوبه ماركة top tul العرض ل…" at bounding box center [642, 290] width 530 height 25
type input "هذا العرض لترولي كامل 399 قطعه شامل جميع الاكواد المطلوبه ماركة top tul العرض ل…"
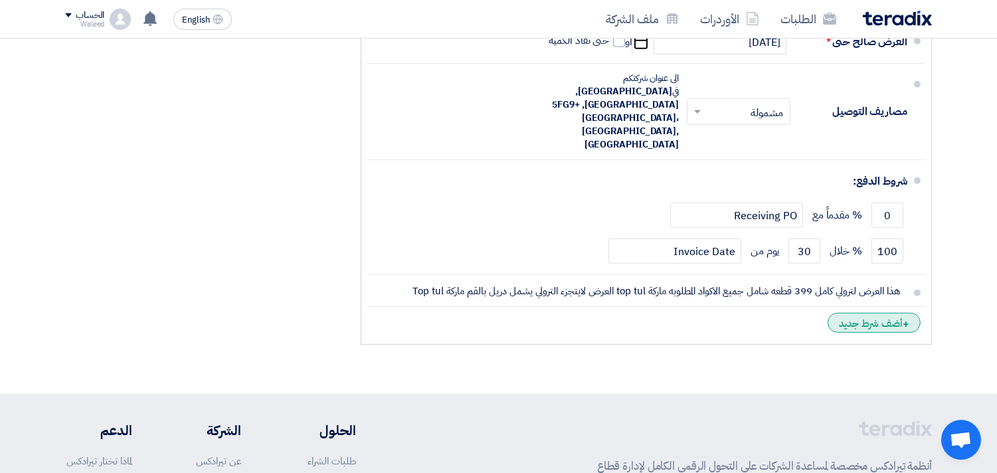
click at [862, 313] on div "+ أضف شرط جديد" at bounding box center [873, 323] width 93 height 20
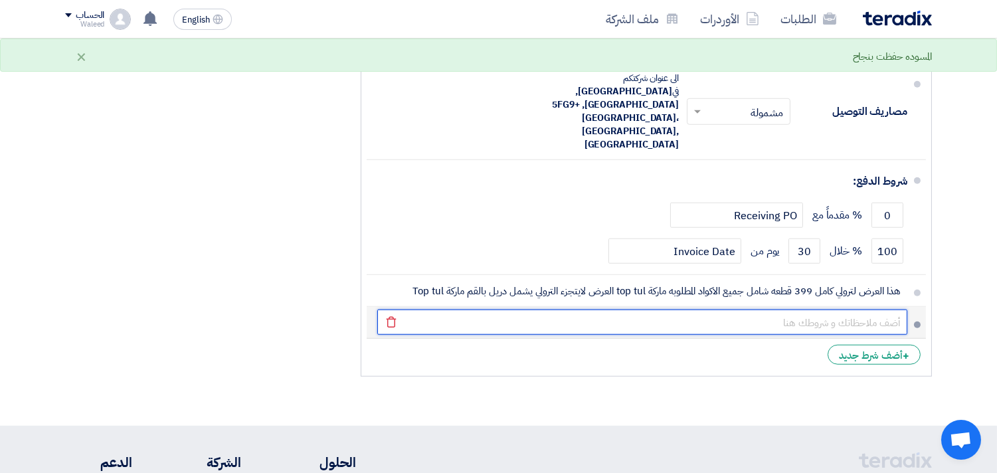
click at [802, 309] on input "text" at bounding box center [642, 321] width 530 height 25
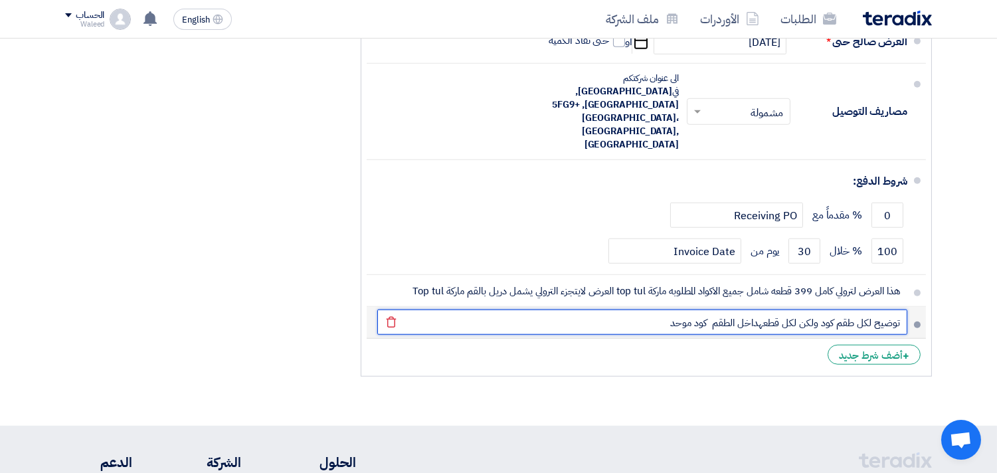
click at [667, 309] on input "توضيح لكل طقم كود ولكن لكل قطعهداخل الطقم كود موحد" at bounding box center [642, 321] width 530 height 25
click at [760, 309] on input "توضيح لكل طقم كود ولكن لكل قطعهداخل الطقم كود موحد لايتكرر" at bounding box center [642, 321] width 530 height 25
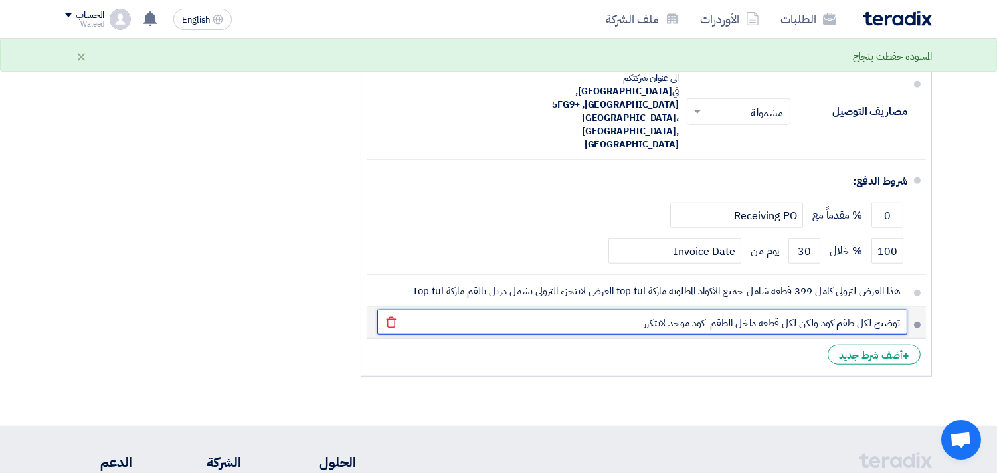
click at [635, 309] on input "توضيح لكل طقم كود ولكن لكل قطعه داخل الطقم كود موحد لايتكرر" at bounding box center [642, 321] width 530 height 25
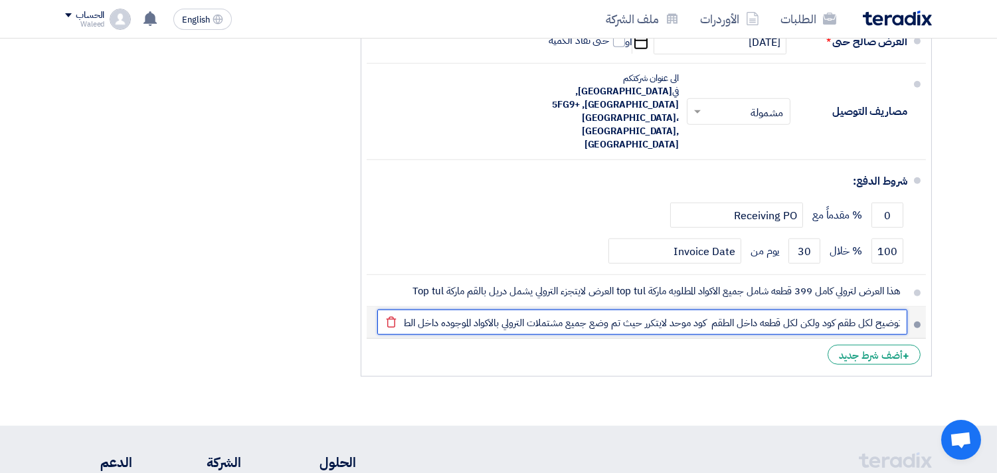
scroll to position [0, -4]
type input "توضيح لكل طقم كود ولكن لكل قطعه داخل الطقم كود موحد لايتكرر حيث تم وضع جميع مشت…"
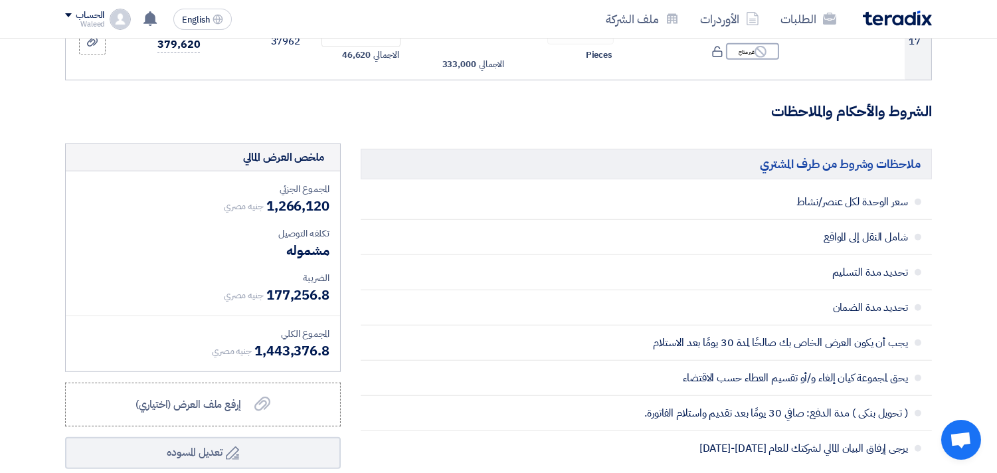
scroll to position [1477, 0]
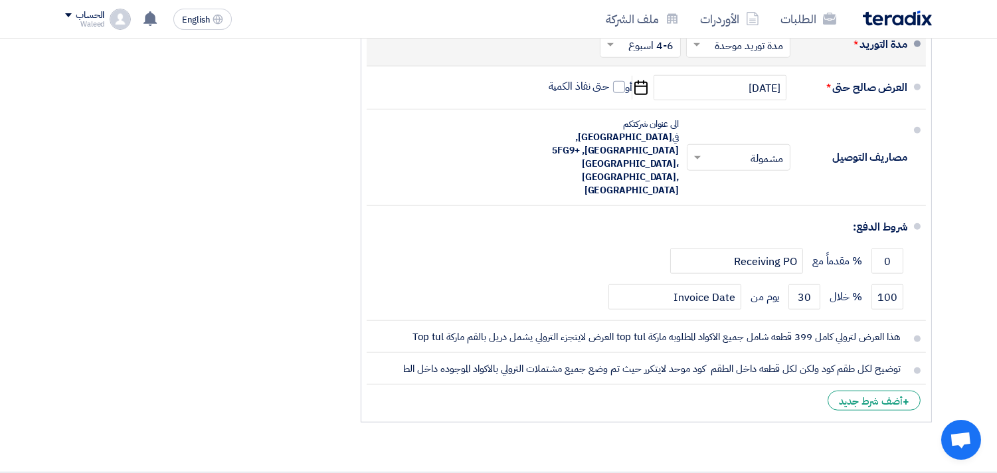
scroll to position [2060, 0]
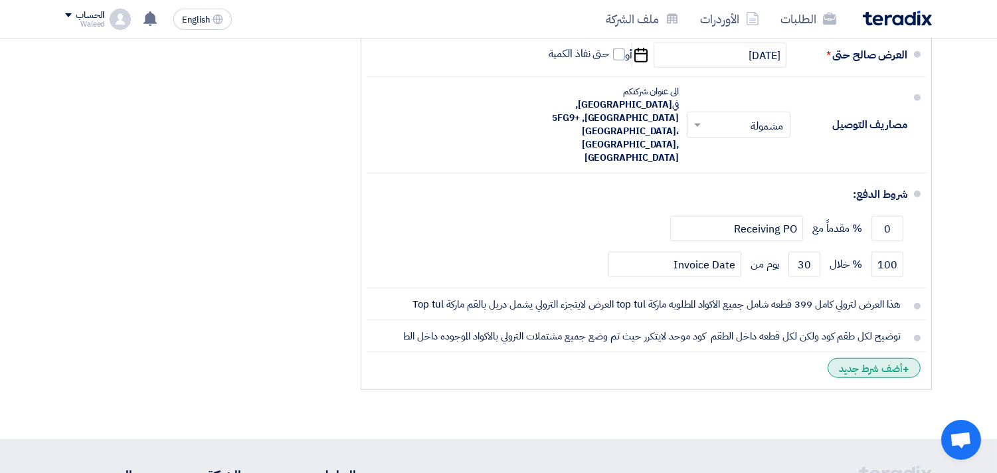
click at [878, 358] on div "+ أضف شرط جديد" at bounding box center [873, 368] width 93 height 20
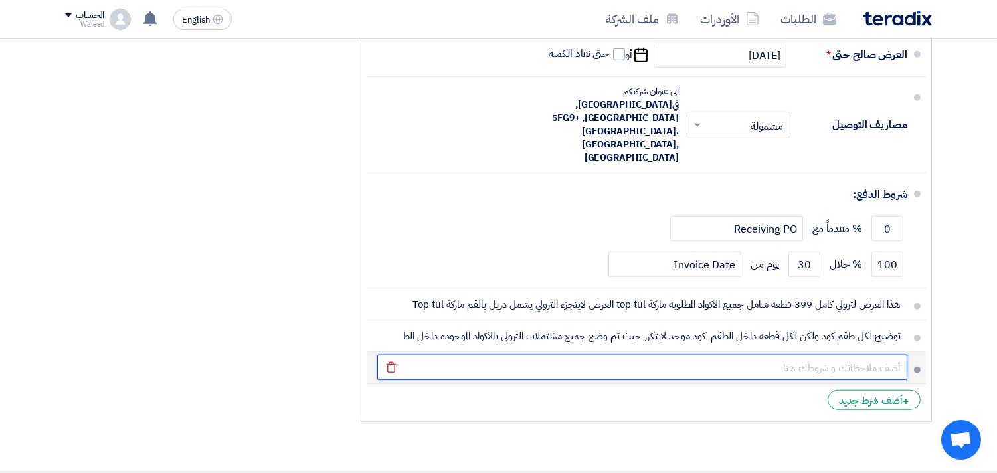
click at [846, 355] on input "text" at bounding box center [642, 367] width 530 height 25
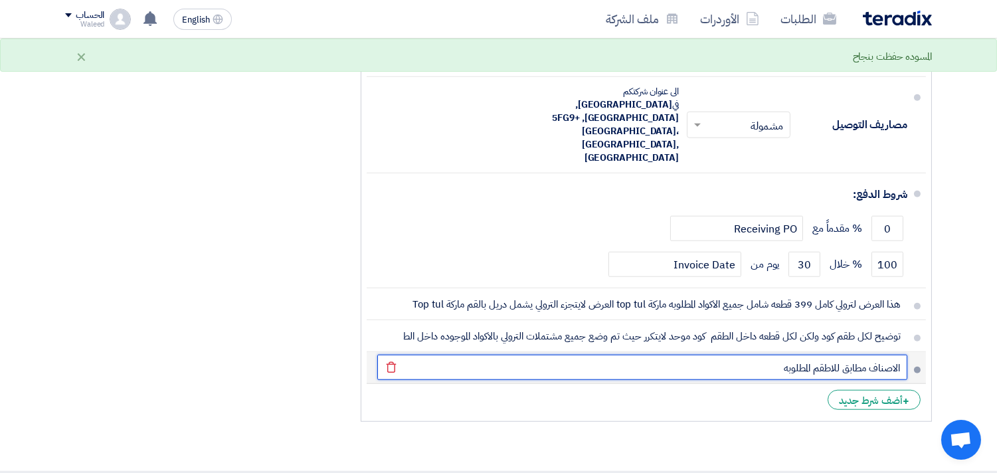
click at [841, 355] on input "الاصناف مطابق للاطقم المطلوبه" at bounding box center [642, 367] width 530 height 25
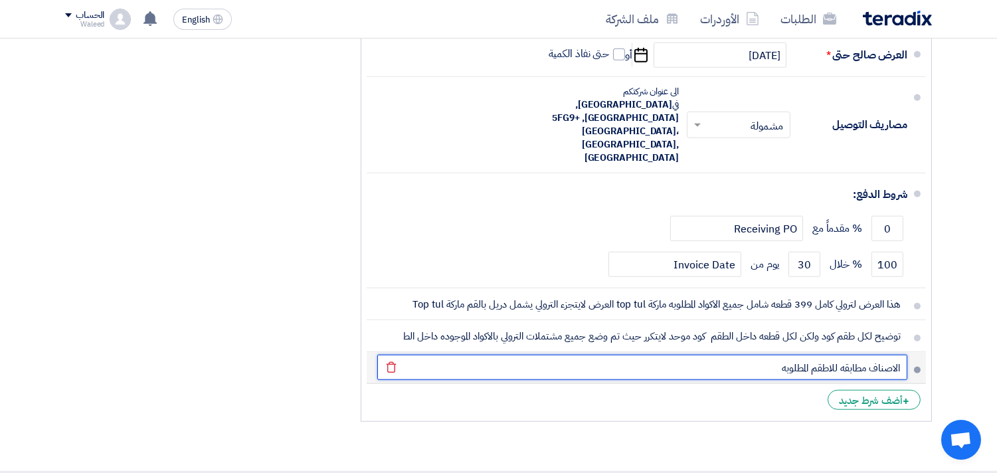
click at [764, 355] on input "الاصناف مطابقه للاطقم المطلوبه" at bounding box center [642, 367] width 530 height 25
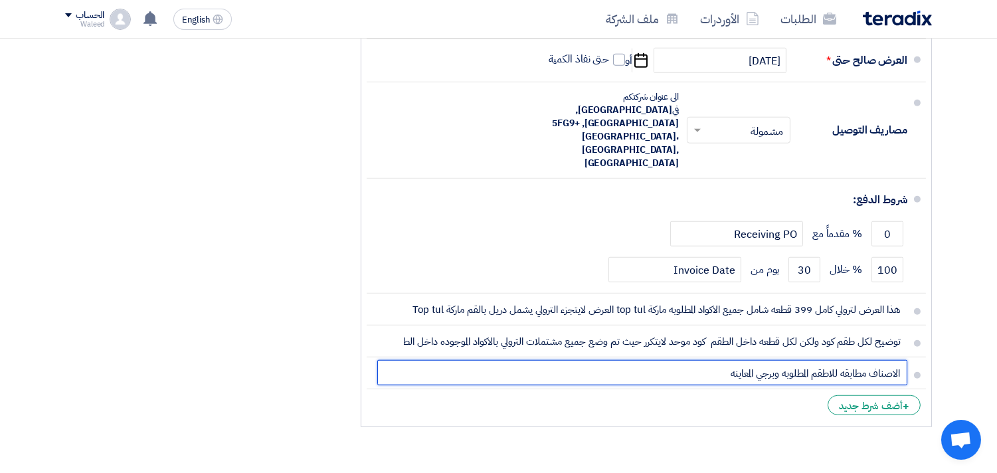
type input "الاصناف مطابقه للاطقم المطلوبه وبرجي المعاينه"
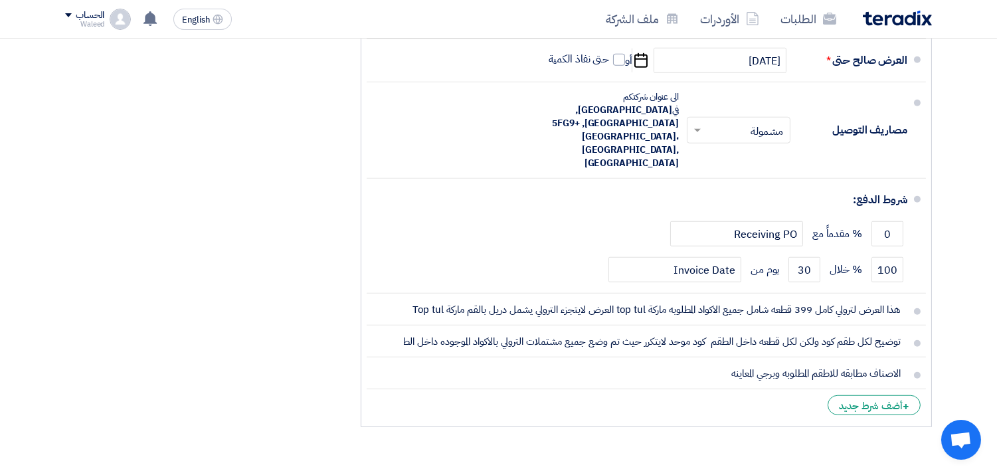
click at [872, 395] on div "+ أضف شرط جديد" at bounding box center [873, 405] width 93 height 20
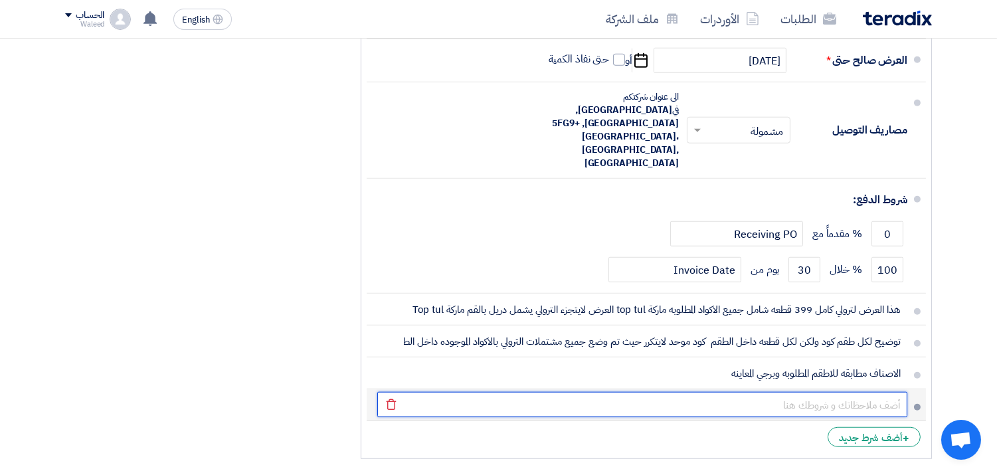
click at [853, 392] on input "text" at bounding box center [642, 404] width 530 height 25
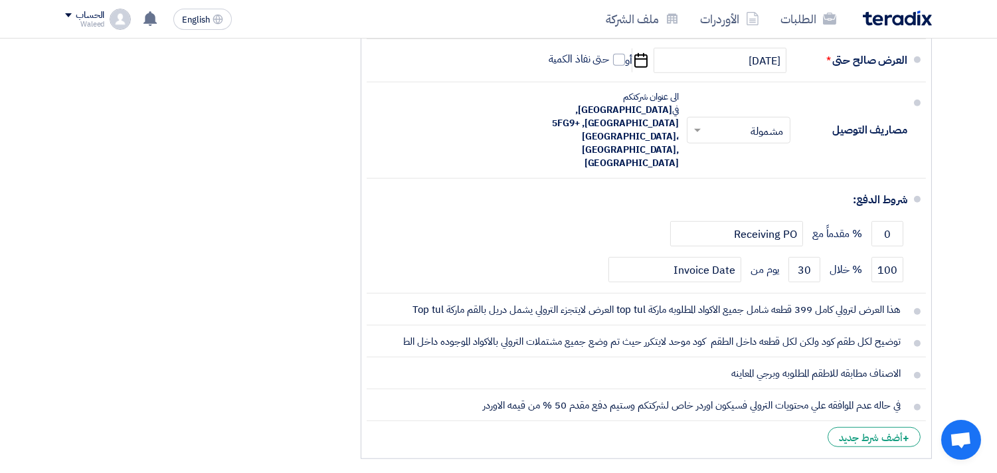
click at [141, 304] on div "ملخص العرض المالي المجموع الجزئي جنيه مصري 1,266,120 تكلفه التوصيل" at bounding box center [202, 20] width 295 height 892
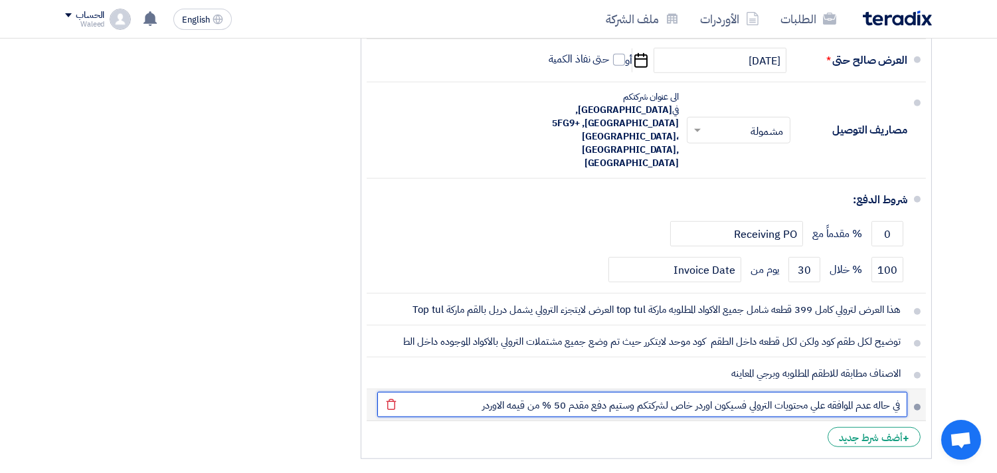
click at [467, 392] on input "في حاله عدم الموافقه علي محتويات الترولي فسيكون اوردر خاص لشركتكم وستيم دفع مقد…" at bounding box center [642, 404] width 530 height 25
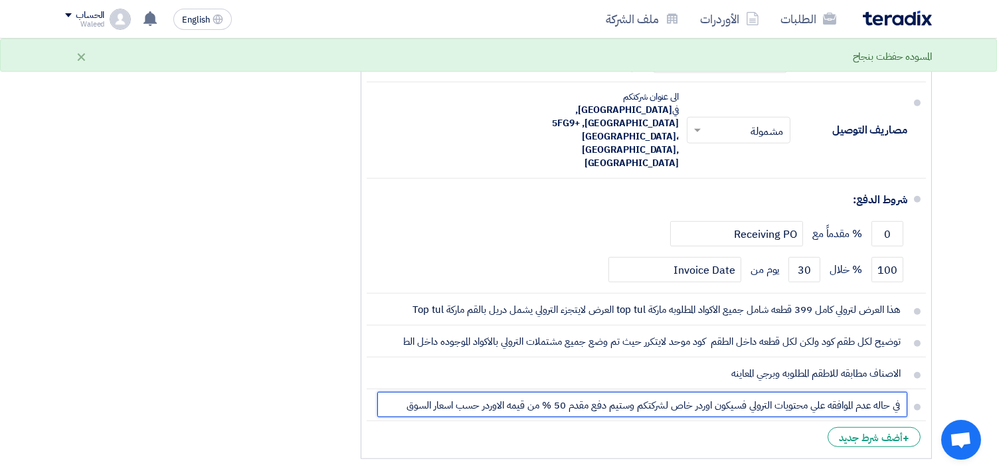
type input "في حاله عدم الموافقه علي محتويات الترولي فسيكون اوردر خاص لشركتكم وستيم دفع مقد…"
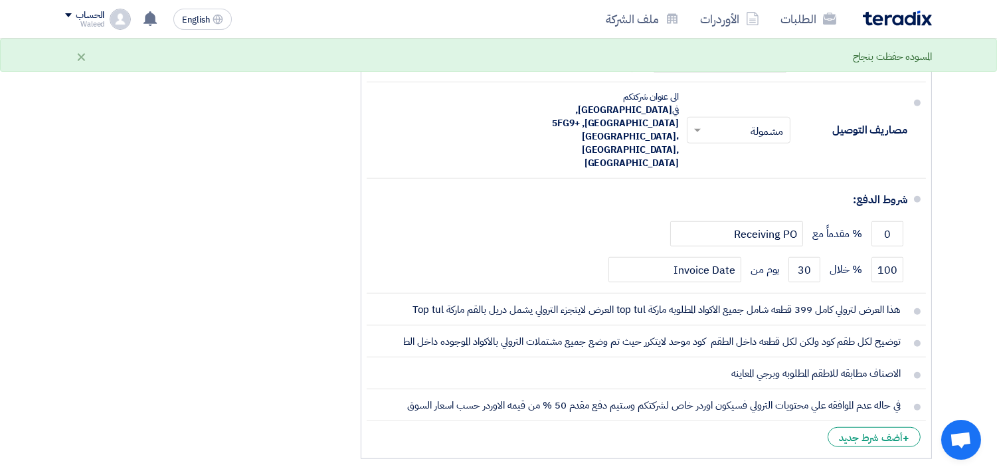
click at [268, 357] on div "ملخص العرض المالي المجموع الجزئي جنيه مصري 1,266,120 تكلفه التوصيل" at bounding box center [202, 20] width 295 height 892
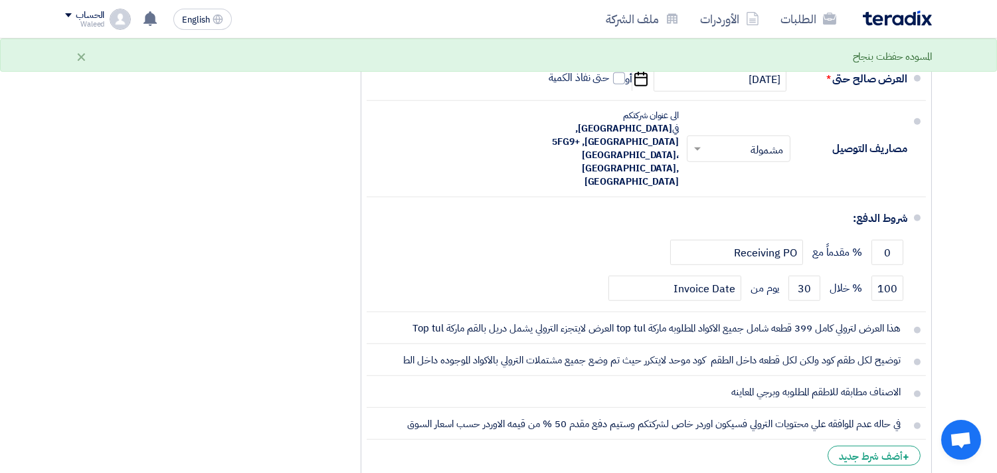
scroll to position [2084, 0]
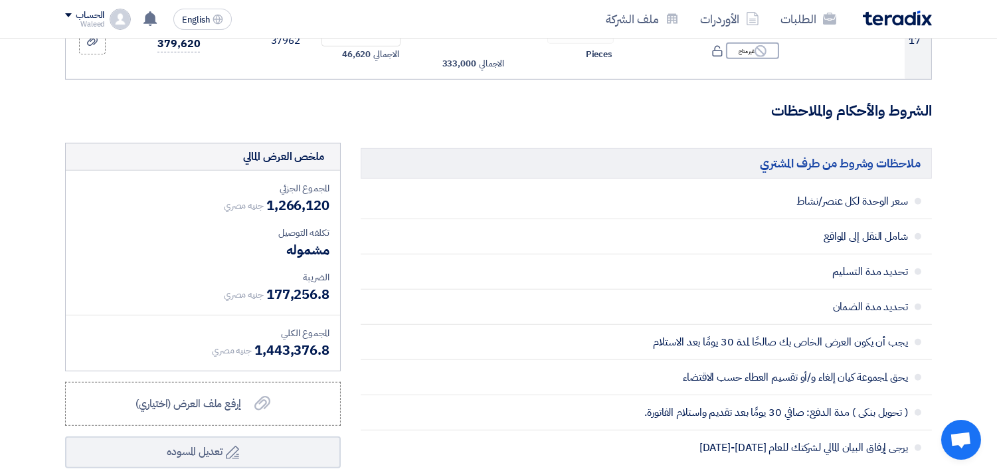
scroll to position [1491, 0]
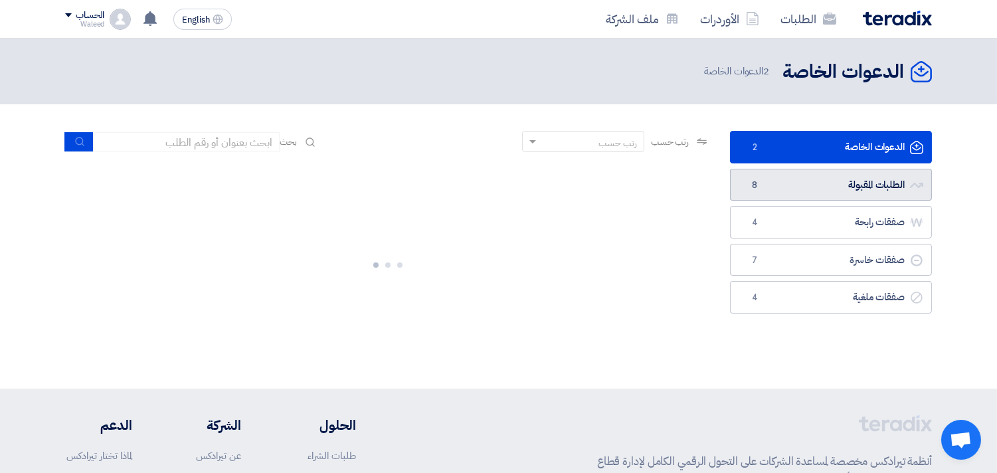
click at [811, 179] on link "الطلبات المقبولة الطلبات المقبولة 8" at bounding box center [831, 185] width 202 height 33
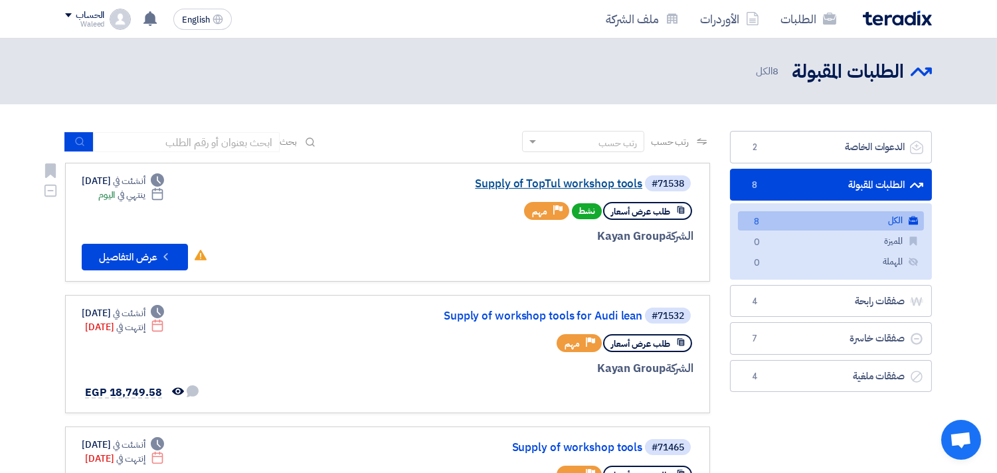
click at [581, 180] on link "Supply of TopTul workshop tools" at bounding box center [509, 184] width 266 height 12
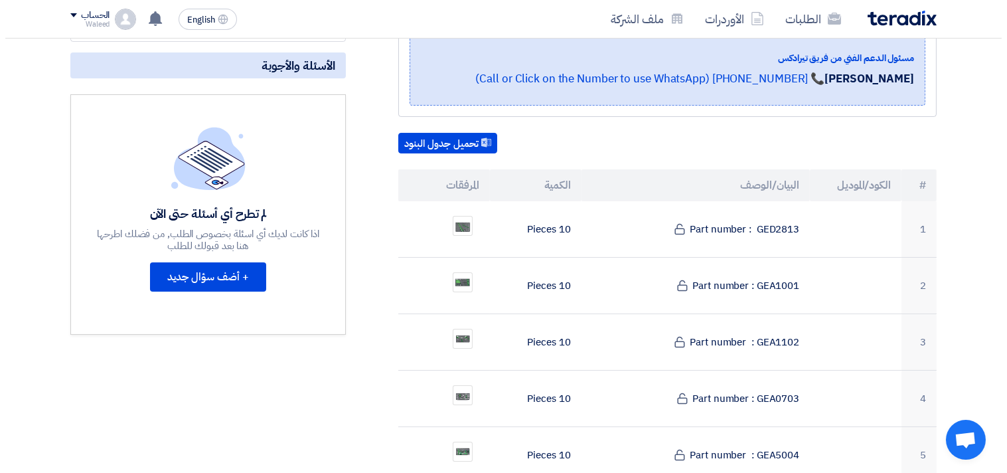
scroll to position [276, 0]
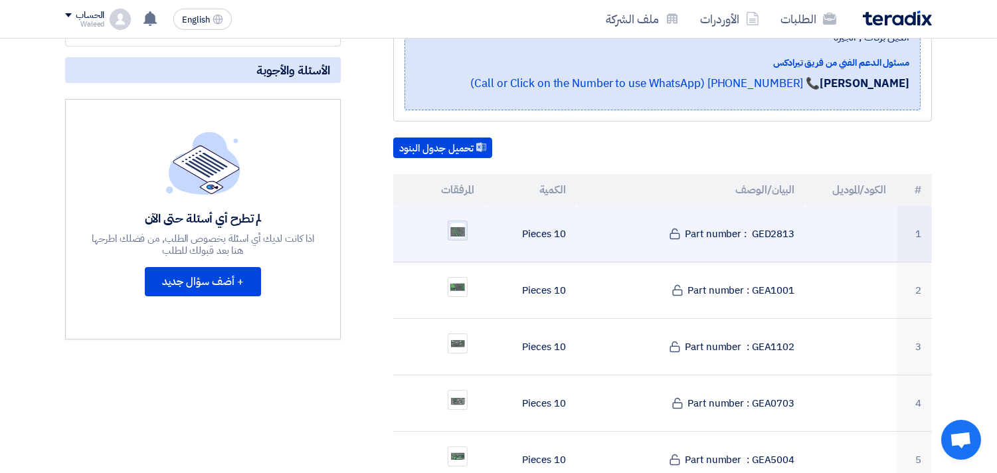
click at [460, 222] on img at bounding box center [457, 230] width 19 height 17
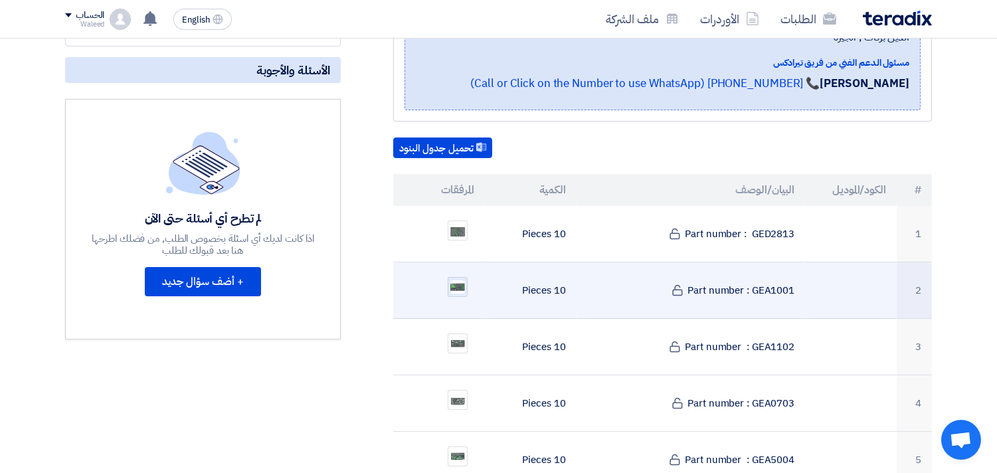
click at [455, 279] on img at bounding box center [457, 287] width 19 height 16
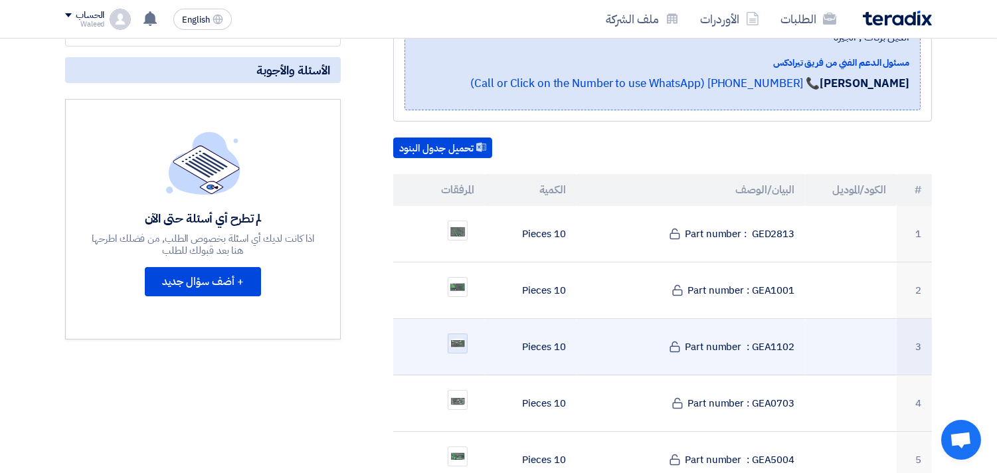
click at [458, 337] on img at bounding box center [457, 343] width 19 height 12
